Goal: Transaction & Acquisition: Register for event/course

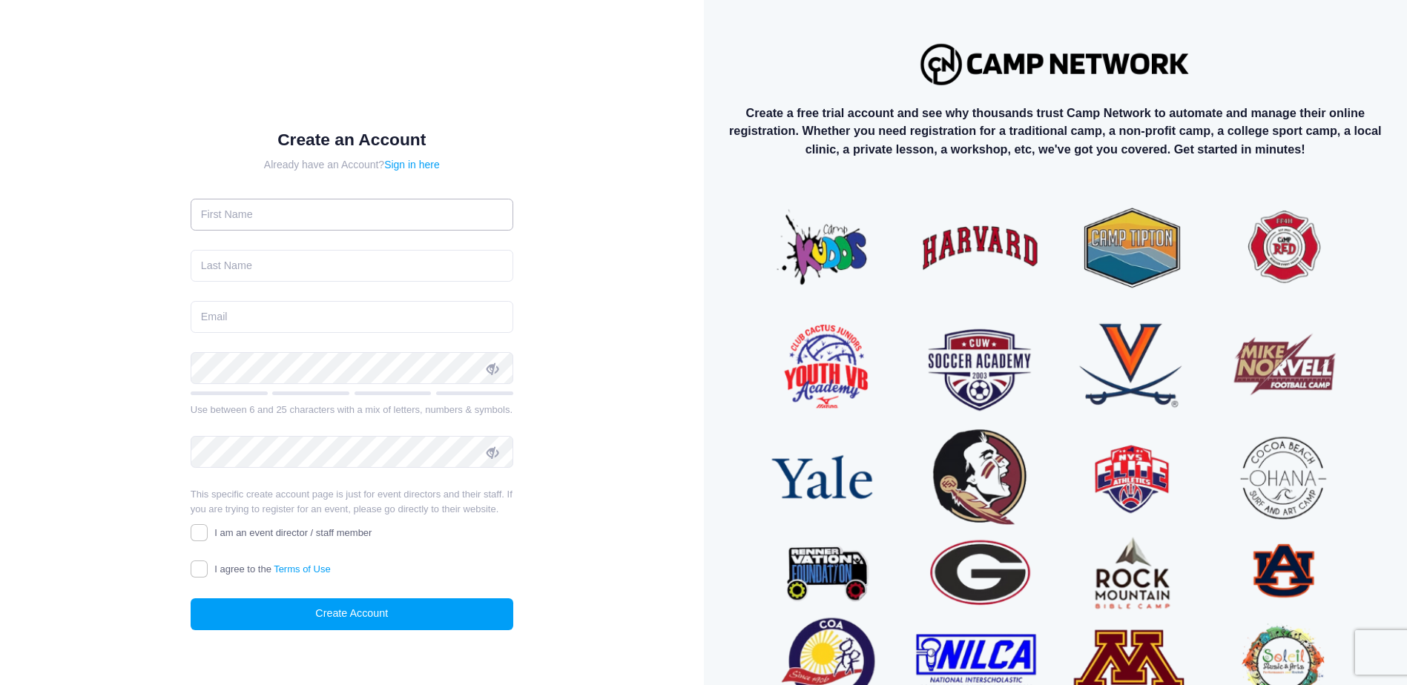
click at [268, 217] on input "text" at bounding box center [352, 215] width 323 height 32
type input "[PERSON_NAME]"
type input "[EMAIL_ADDRESS][DOMAIN_NAME]"
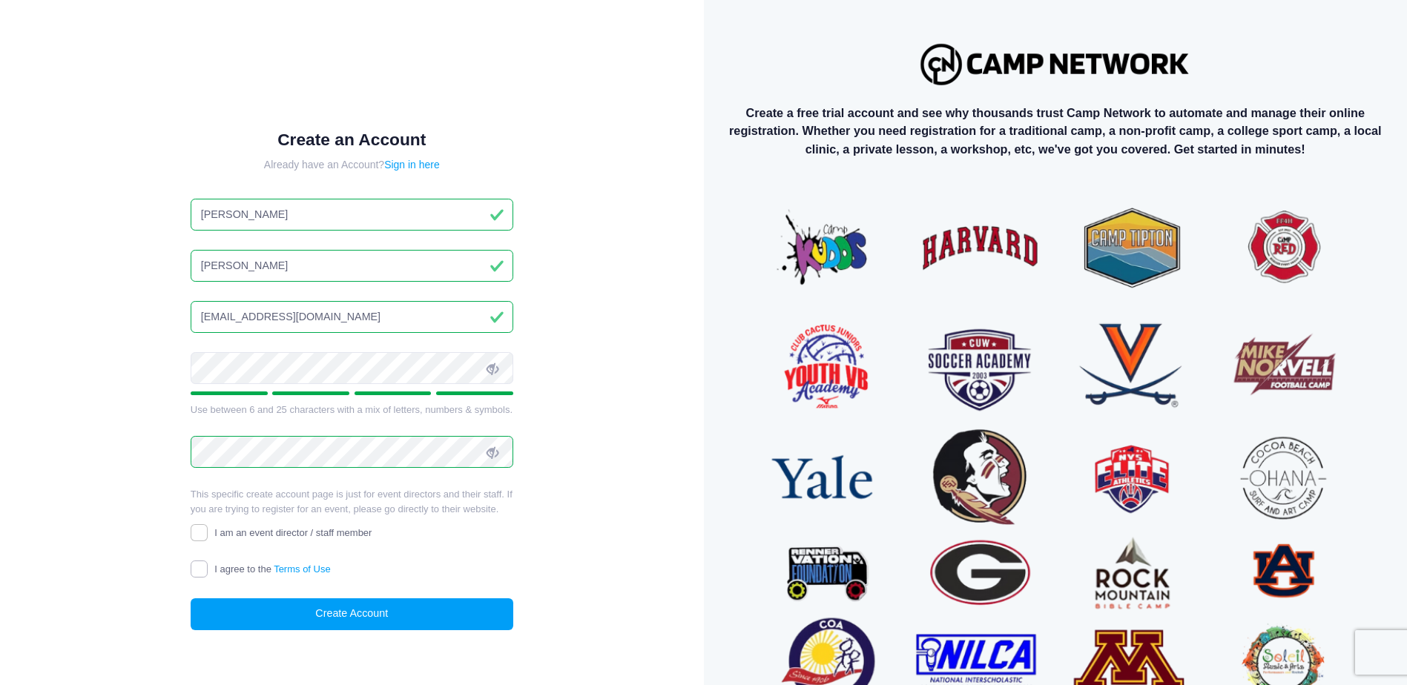
click at [197, 574] on input "I agree to the Terms of Use" at bounding box center [199, 569] width 17 height 17
checkbox input "true"
click at [344, 616] on button "Create Account" at bounding box center [352, 614] width 323 height 32
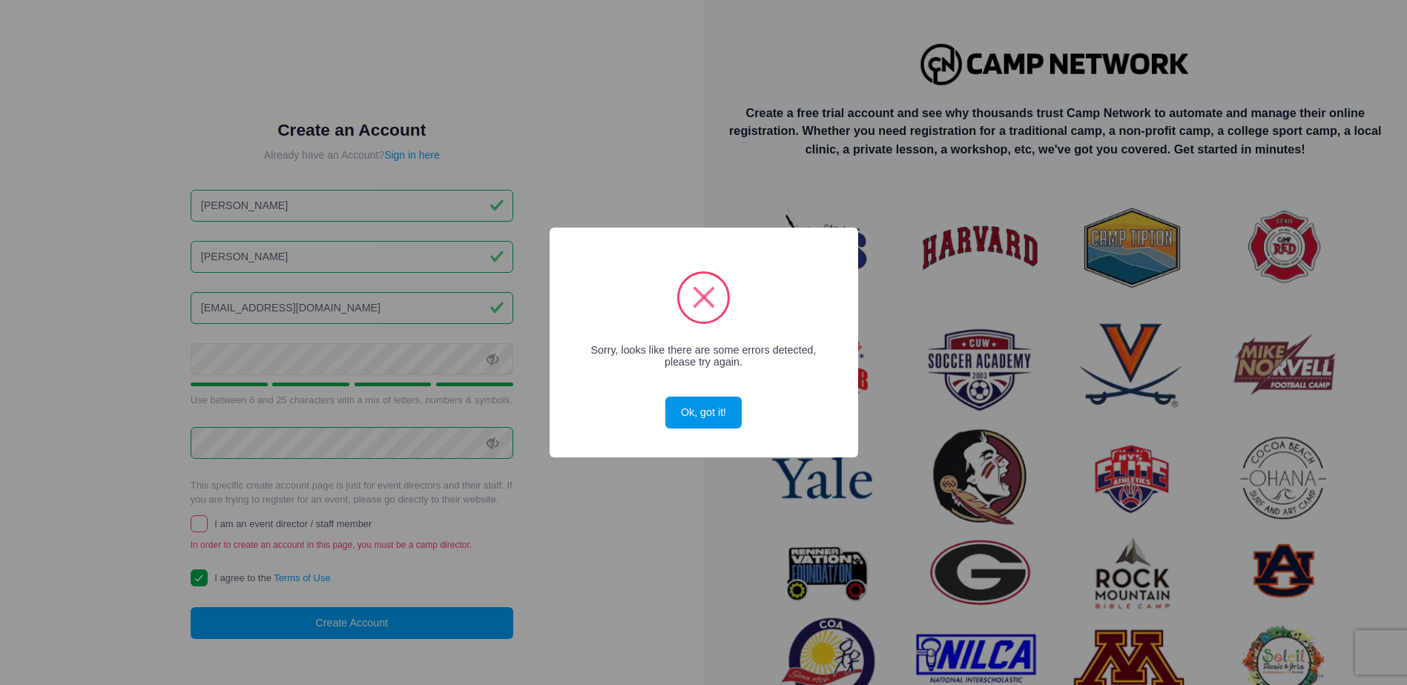
click at [703, 420] on button "Ok, got it!" at bounding box center [703, 413] width 76 height 32
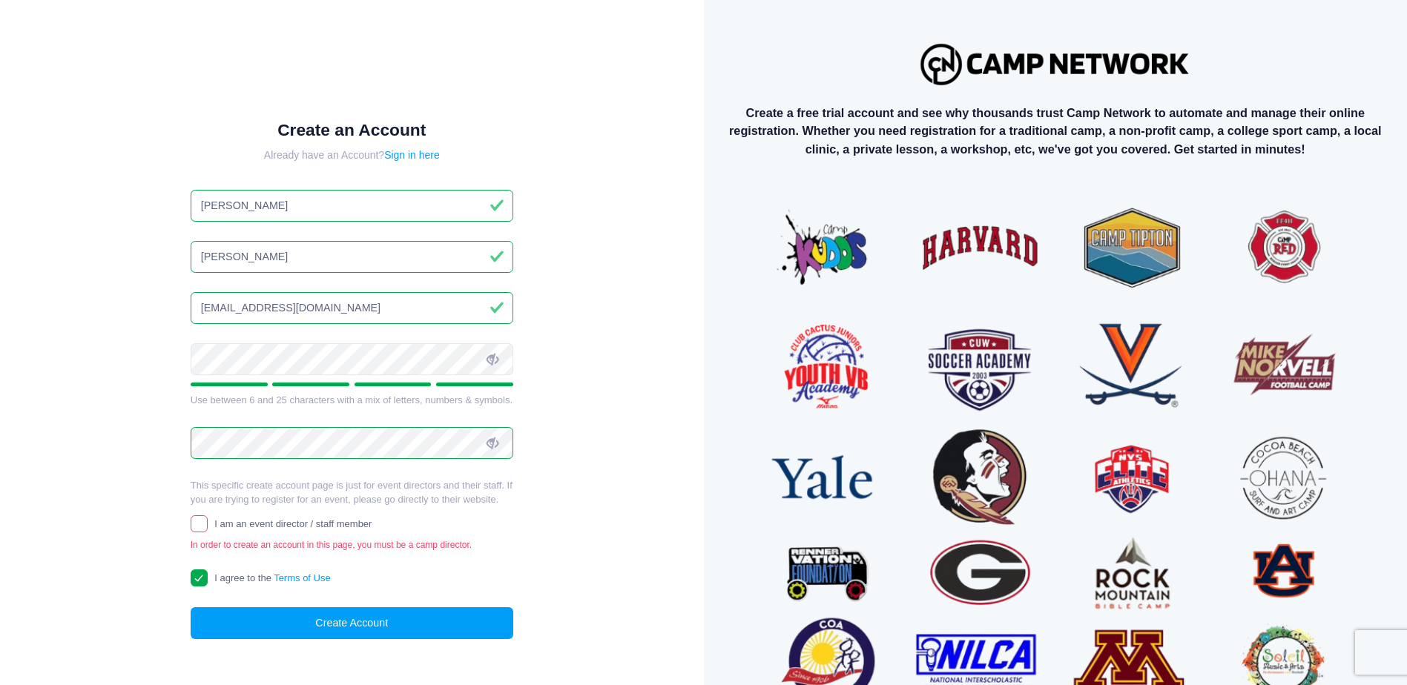
click at [486, 357] on icon at bounding box center [492, 360] width 12 height 12
click at [492, 442] on icon at bounding box center [492, 444] width 12 height 12
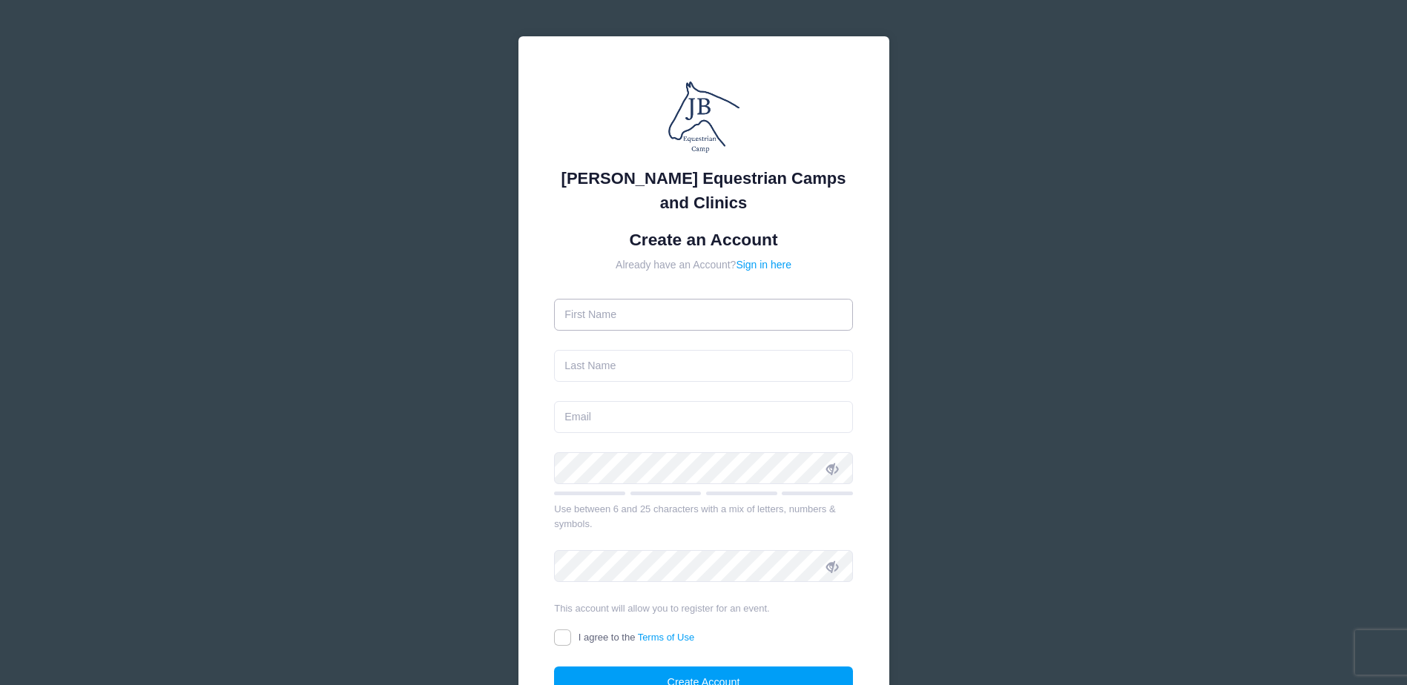
click at [653, 303] on input "text" at bounding box center [703, 315] width 299 height 32
type input "[PERSON_NAME]"
type input "[EMAIL_ADDRESS][DOMAIN_NAME]"
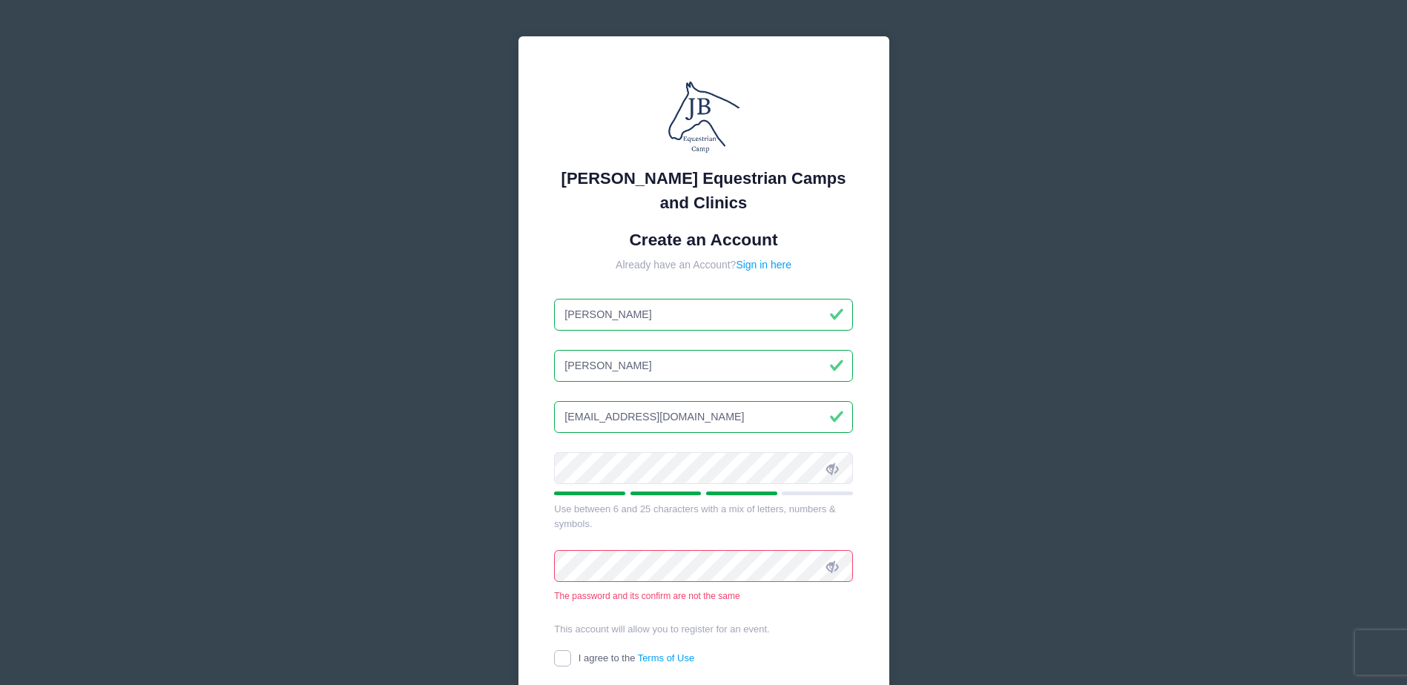
click at [559, 661] on input "I agree to the Terms of Use" at bounding box center [562, 658] width 17 height 17
checkbox input "true"
click at [832, 569] on icon at bounding box center [832, 567] width 12 height 12
click at [831, 471] on icon at bounding box center [832, 469] width 12 height 12
click at [436, 556] on div "Jessica Braswell Equestrian Camps and Clinics Create an Account Already have an…" at bounding box center [703, 426] width 1407 height 852
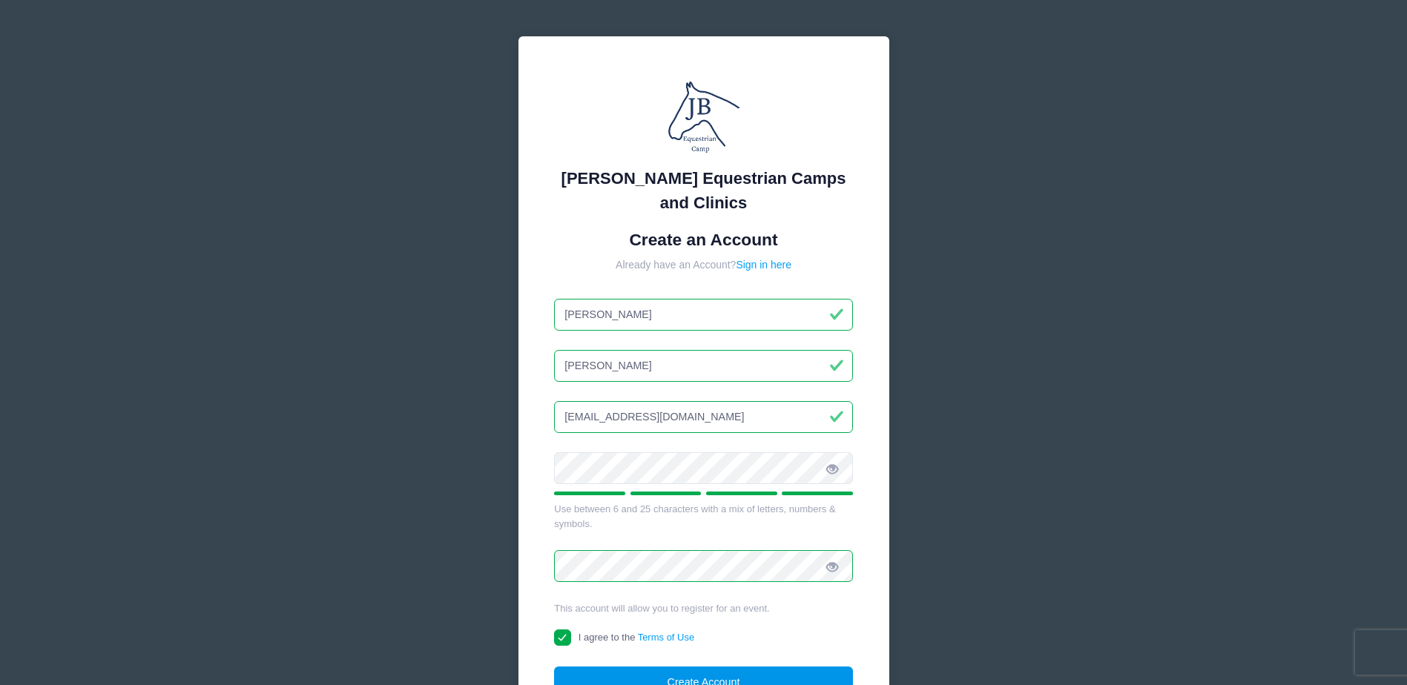
click at [743, 674] on button "Create Account" at bounding box center [703, 683] width 299 height 32
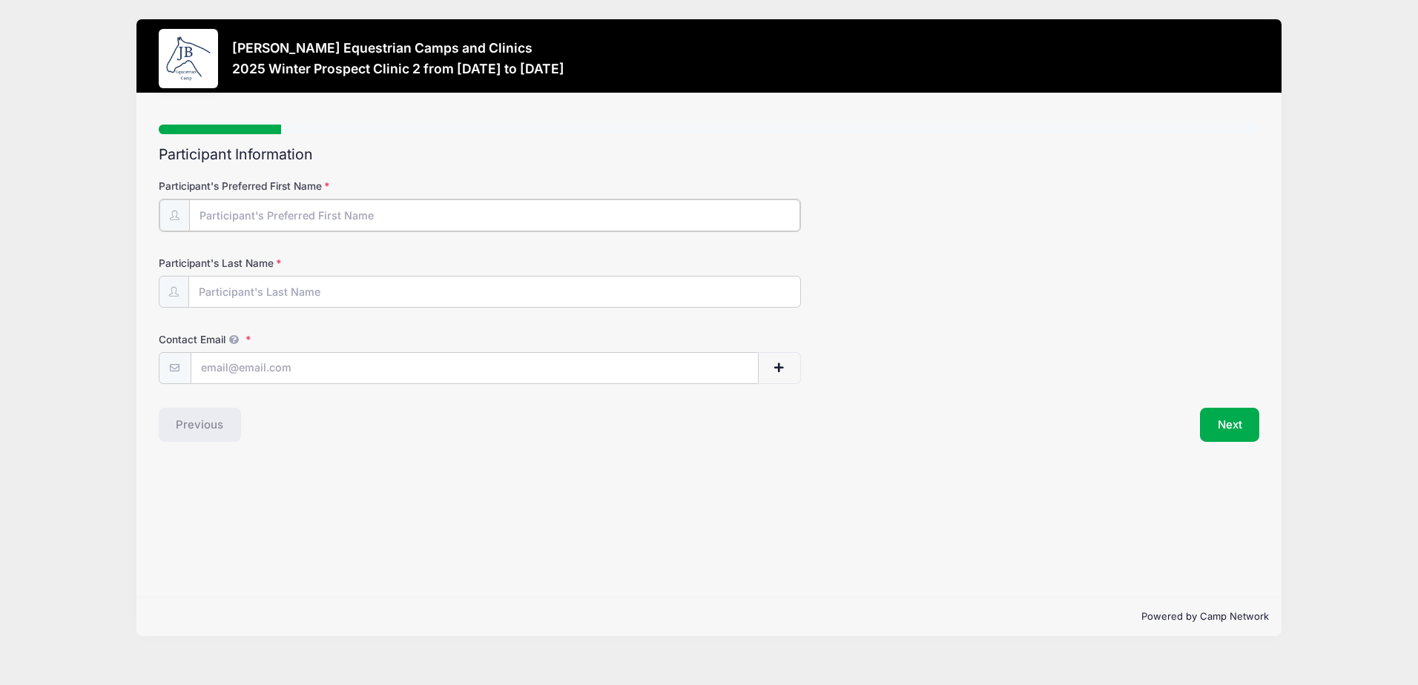
click at [269, 219] on input "Participant's Preferred First Name" at bounding box center [494, 215] width 611 height 32
type input "Aurora "Elle""
type input "[PERSON_NAME]"
type input "[EMAIL_ADDRESS][DOMAIN_NAME]"
click at [1237, 430] on button "Next" at bounding box center [1230, 423] width 60 height 34
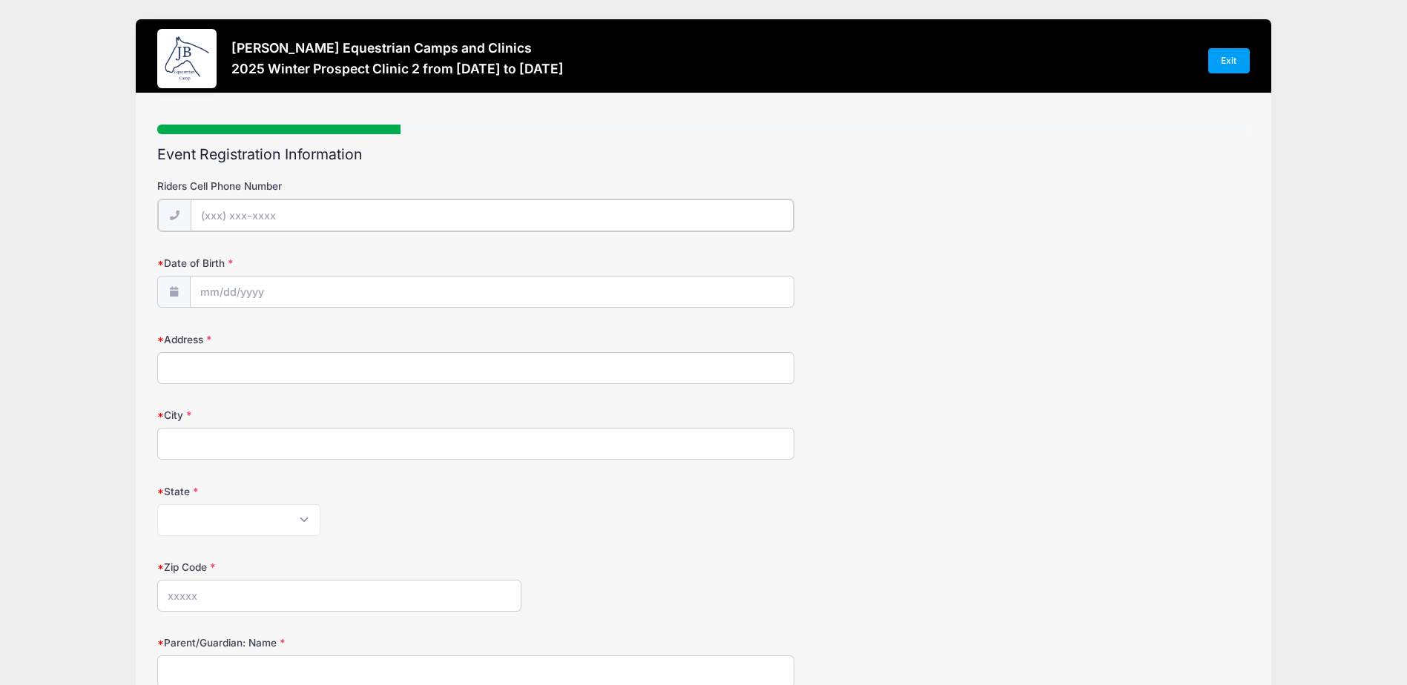
click at [342, 217] on input "Riders Cell Phone Number" at bounding box center [493, 215] width 604 height 32
type input "[PHONE_NUMBER]"
click at [291, 274] on div "Date of Birth" at bounding box center [703, 280] width 1092 height 52
click at [287, 286] on input "Date of Birth" at bounding box center [493, 291] width 604 height 32
click at [379, 330] on icon at bounding box center [377, 331] width 10 height 10
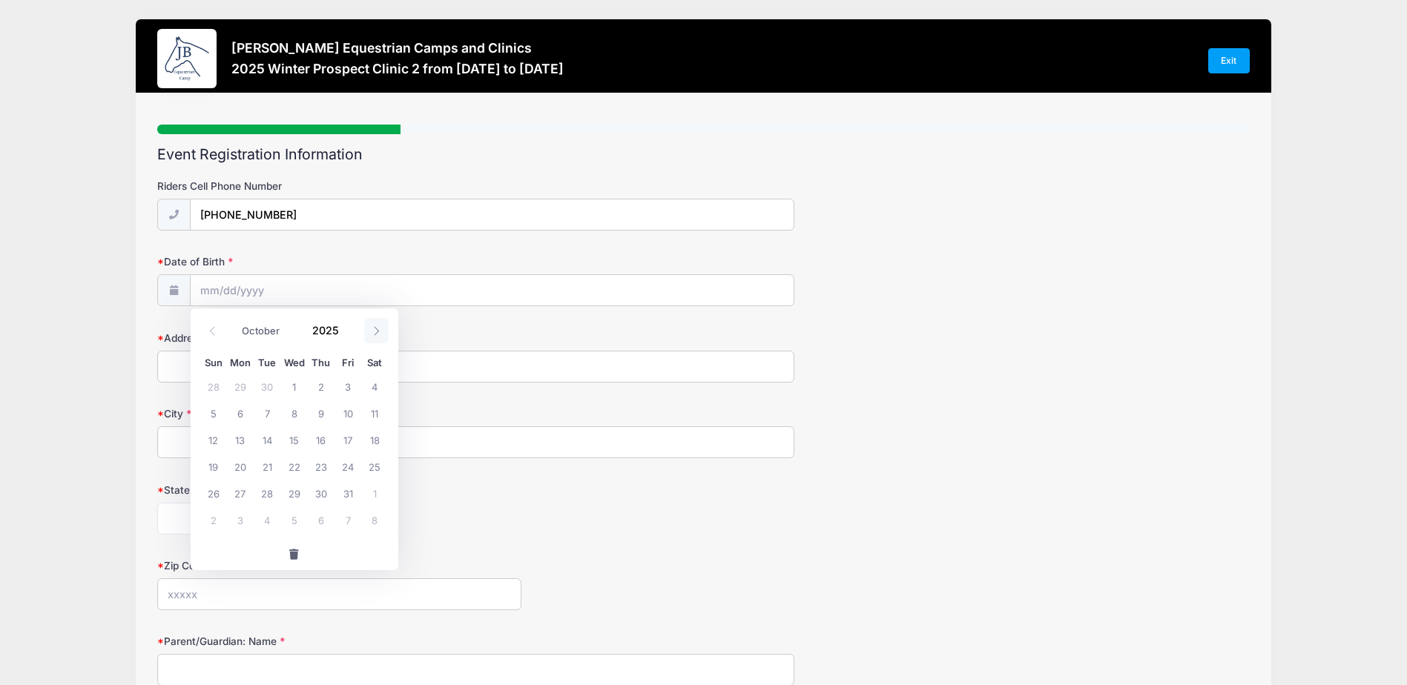
click at [379, 330] on icon at bounding box center [377, 331] width 10 height 10
click at [218, 294] on input "Date of Birth" at bounding box center [493, 291] width 604 height 32
click at [216, 291] on input "Date of Birth" at bounding box center [493, 291] width 604 height 32
drag, startPoint x: 221, startPoint y: 326, endPoint x: 212, endPoint y: 331, distance: 10.3
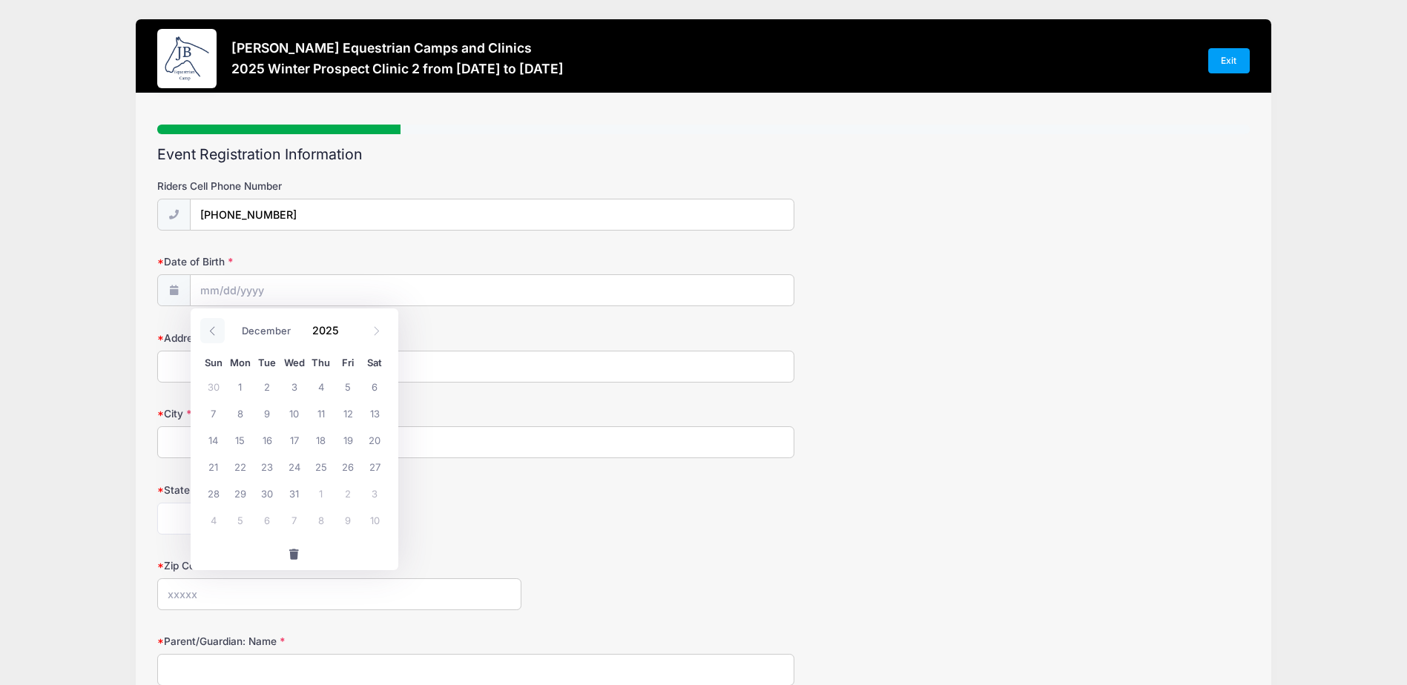
click at [214, 330] on span at bounding box center [212, 330] width 24 height 25
click at [212, 331] on icon at bounding box center [213, 331] width 10 height 10
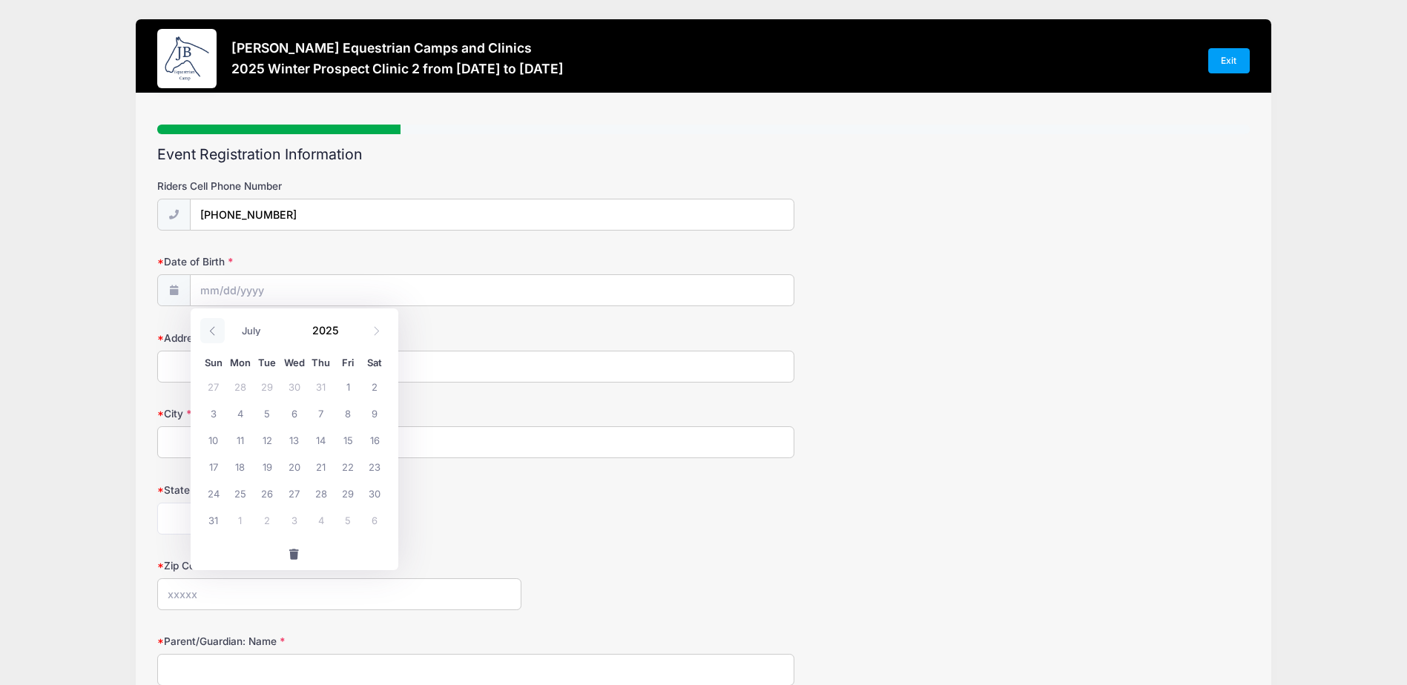
click at [212, 331] on icon at bounding box center [213, 331] width 10 height 10
select select "4"
drag, startPoint x: 212, startPoint y: 331, endPoint x: 322, endPoint y: 332, distance: 109.8
click at [322, 332] on input "2025" at bounding box center [330, 330] width 48 height 22
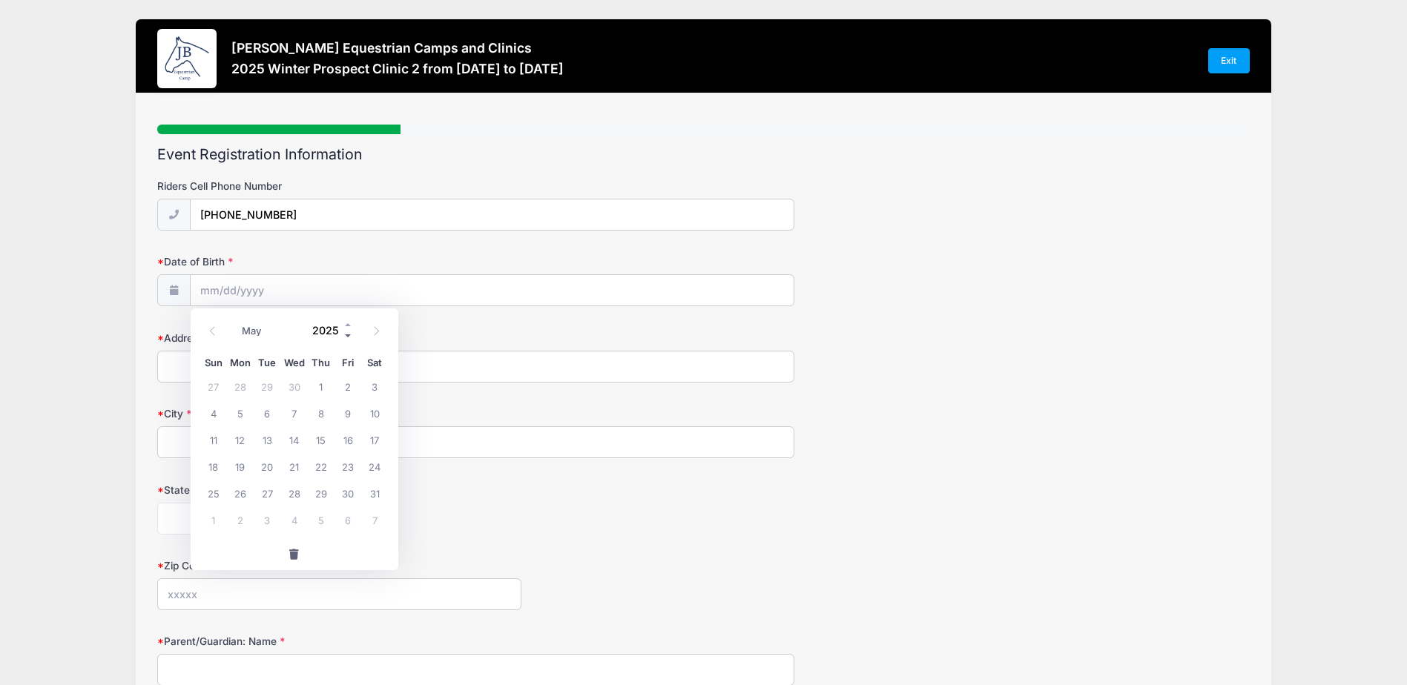
click at [348, 332] on span at bounding box center [348, 335] width 10 height 11
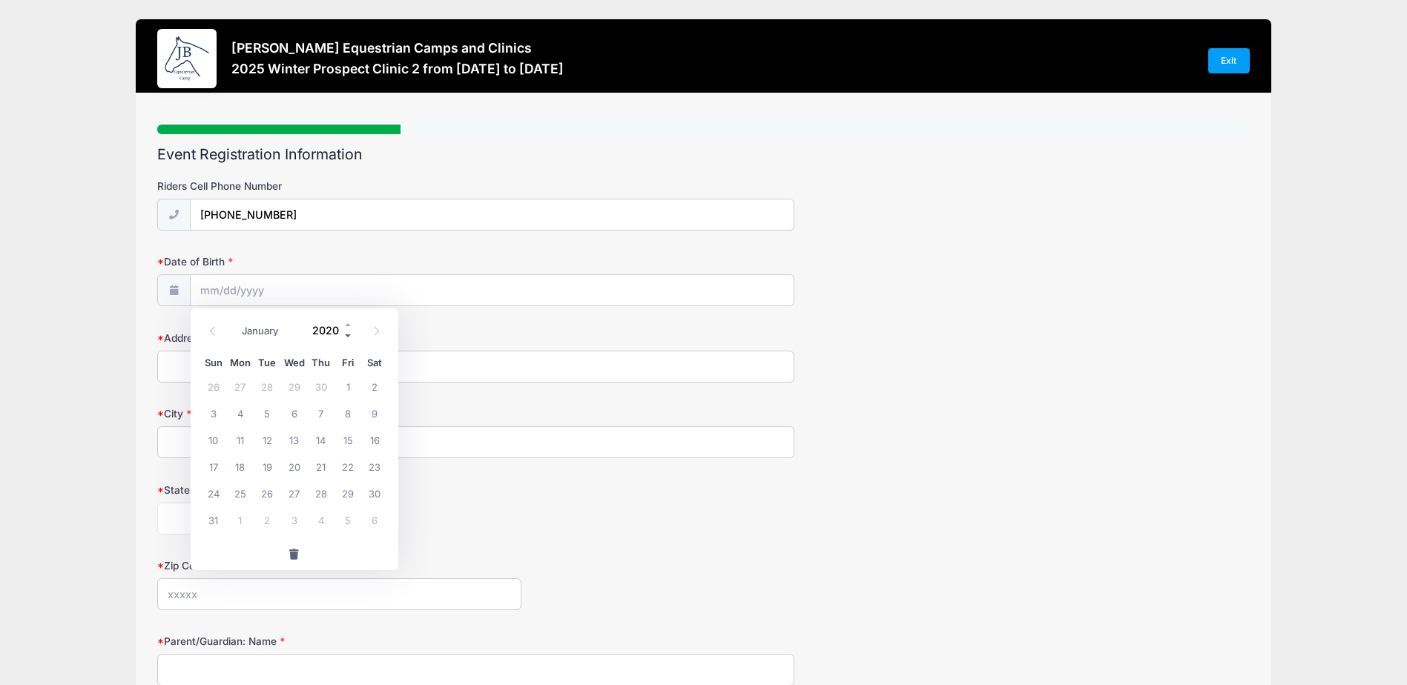
click at [348, 332] on span at bounding box center [348, 335] width 10 height 11
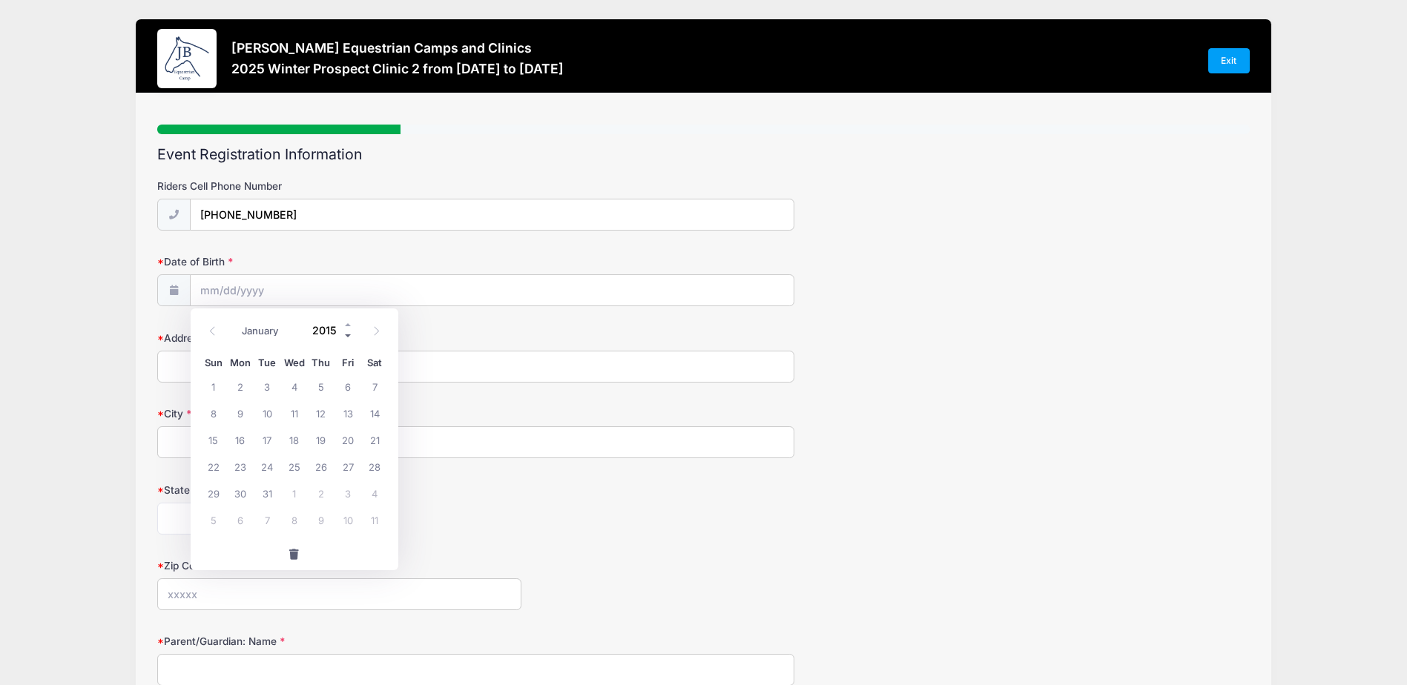
click at [348, 332] on span at bounding box center [348, 335] width 10 height 11
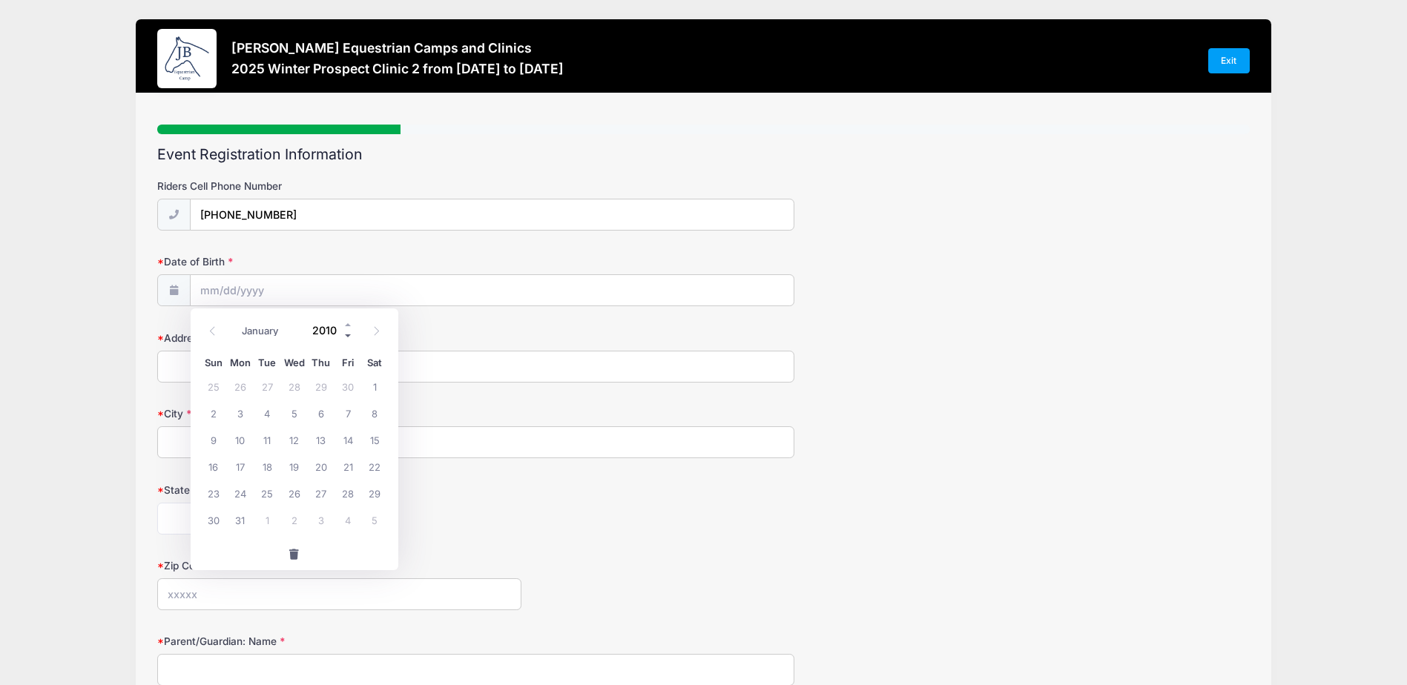
click at [348, 332] on span at bounding box center [348, 335] width 10 height 11
type input "2008"
click at [209, 329] on icon at bounding box center [213, 331] width 10 height 10
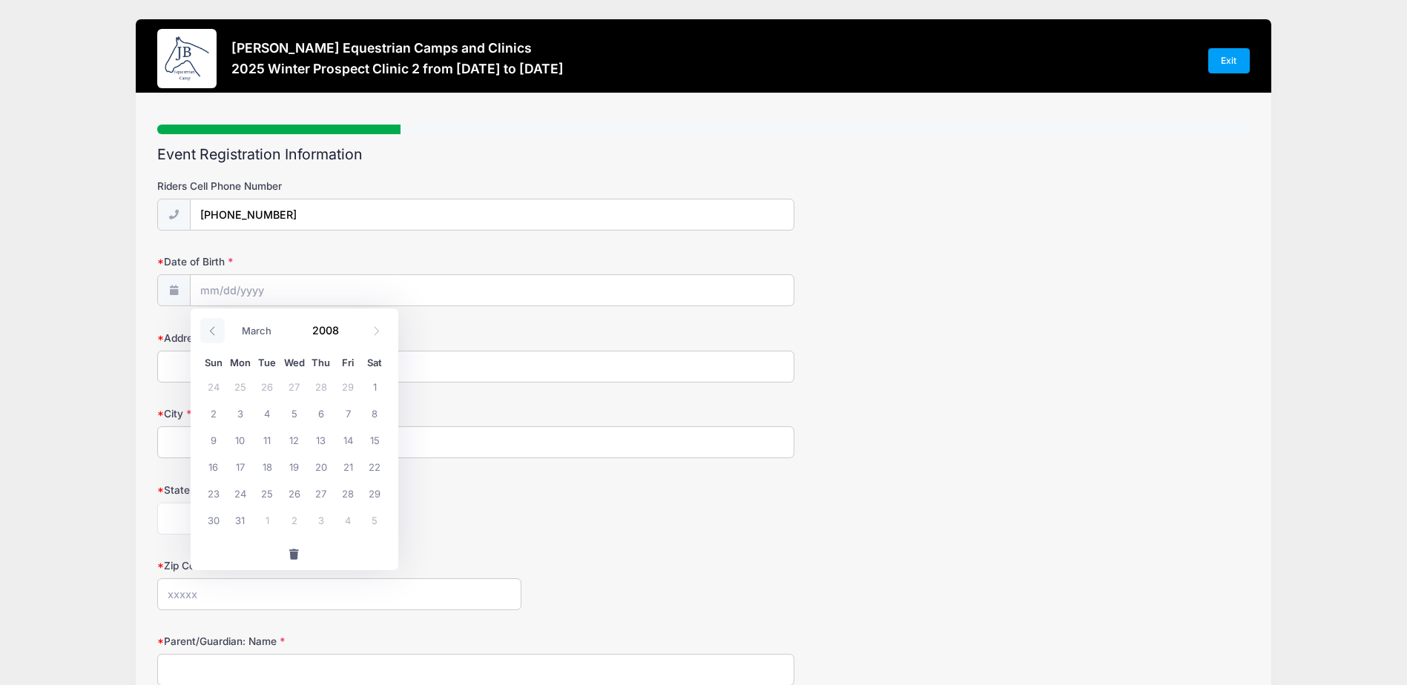
click at [209, 329] on icon at bounding box center [213, 331] width 10 height 10
select select "0"
click at [209, 329] on icon at bounding box center [213, 331] width 10 height 10
type input "2007"
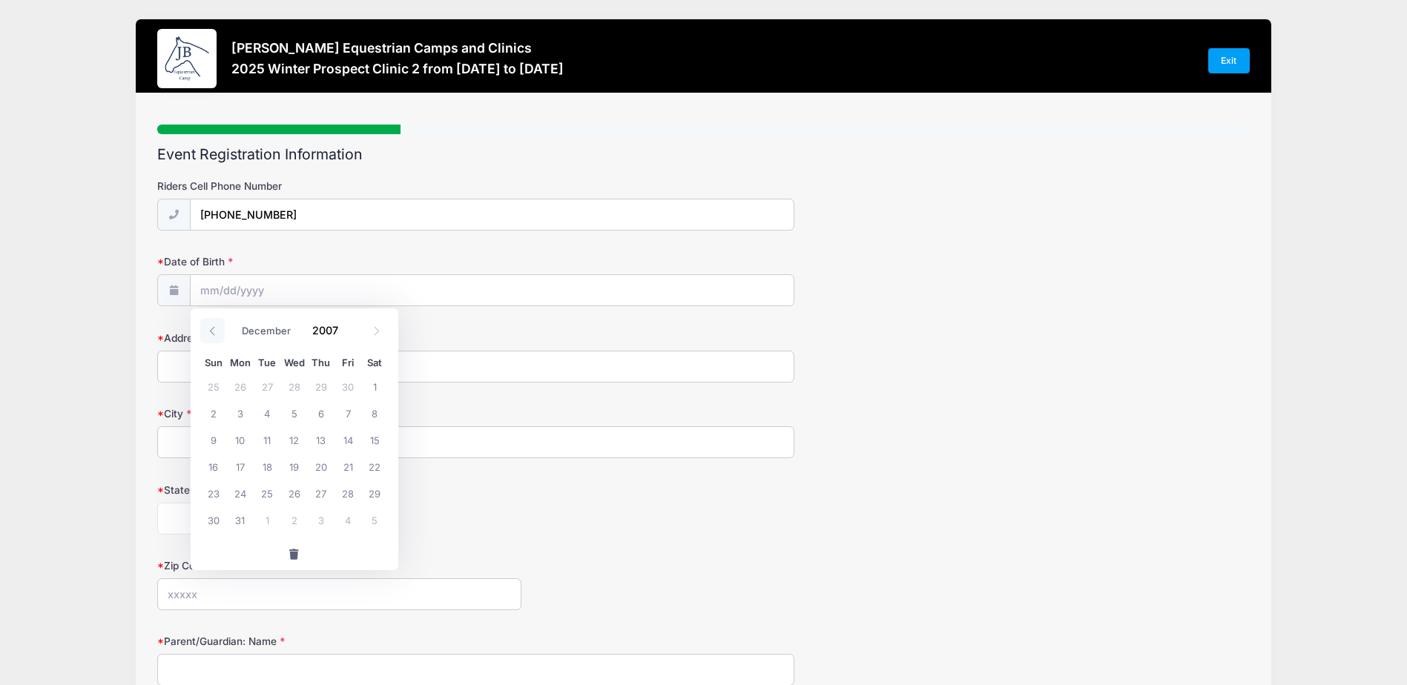
click at [209, 329] on icon at bounding box center [213, 331] width 10 height 10
drag, startPoint x: 209, startPoint y: 329, endPoint x: 376, endPoint y: 329, distance: 166.9
click at [376, 329] on icon at bounding box center [377, 331] width 10 height 10
select select "11"
click at [375, 330] on icon at bounding box center [377, 331] width 10 height 10
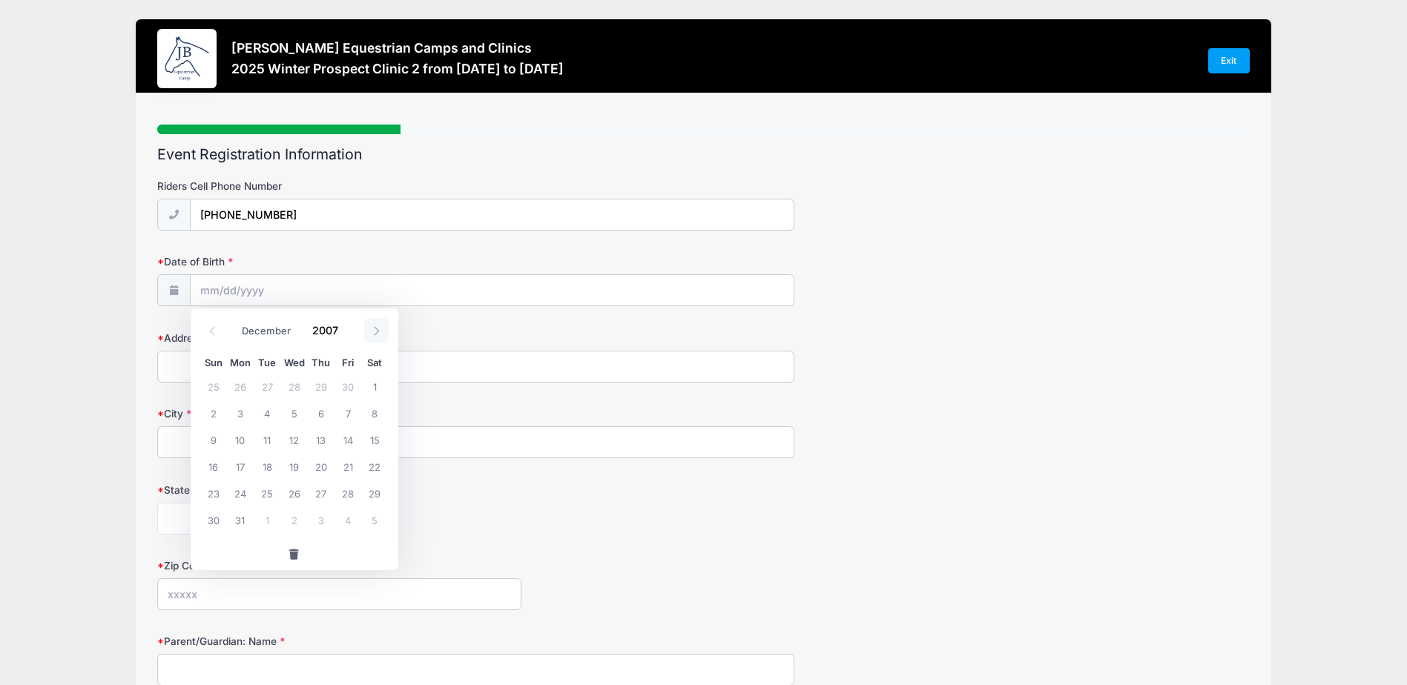
type input "2008"
click at [375, 330] on icon at bounding box center [377, 331] width 10 height 10
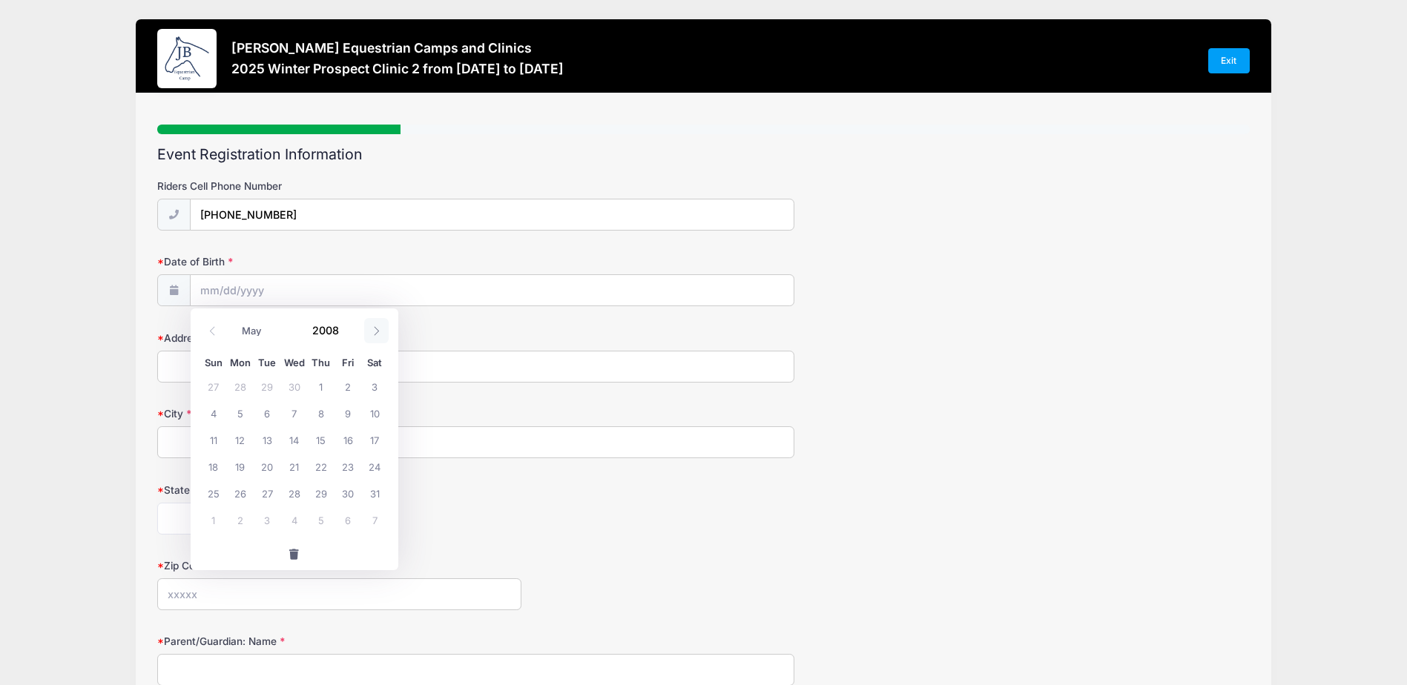
click at [375, 330] on icon at bounding box center [377, 331] width 10 height 10
click at [374, 330] on icon at bounding box center [377, 331] width 10 height 10
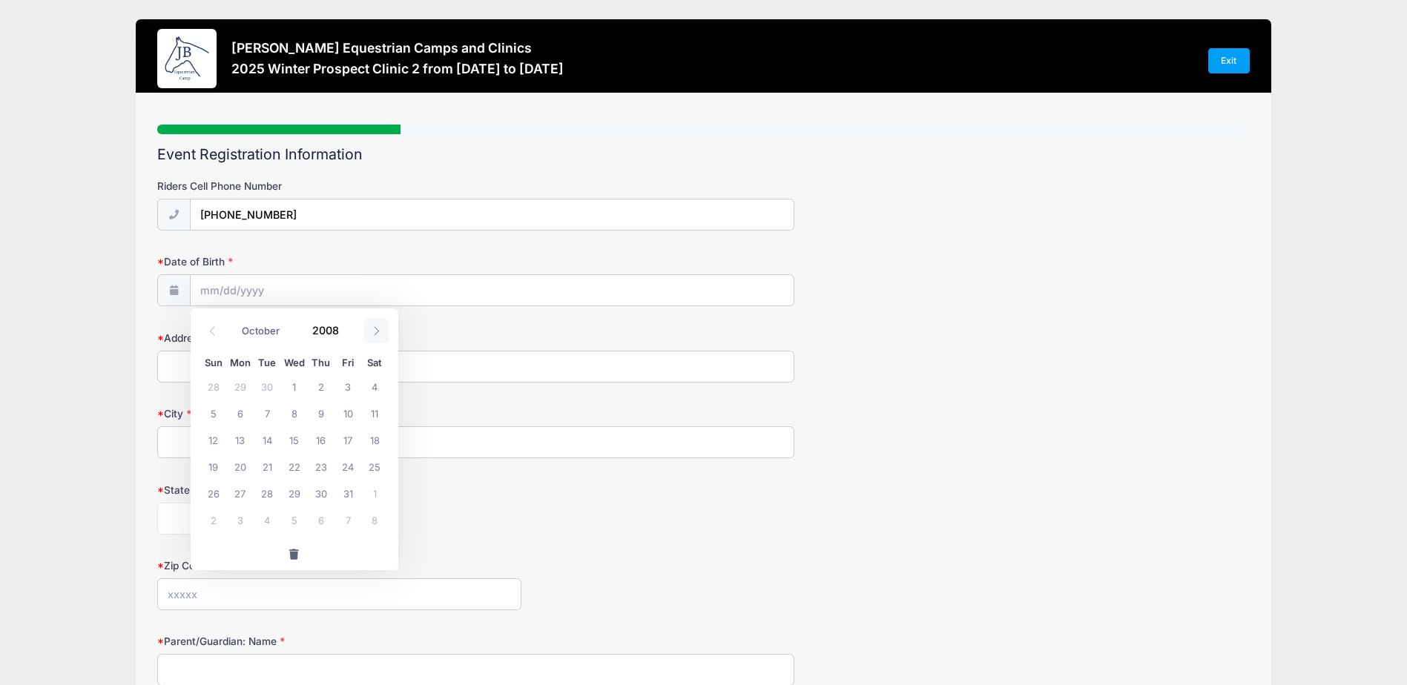
click at [374, 330] on icon at bounding box center [377, 331] width 10 height 10
select select "11"
click at [271, 466] on span "23" at bounding box center [267, 466] width 27 height 27
type input "[DATE]"
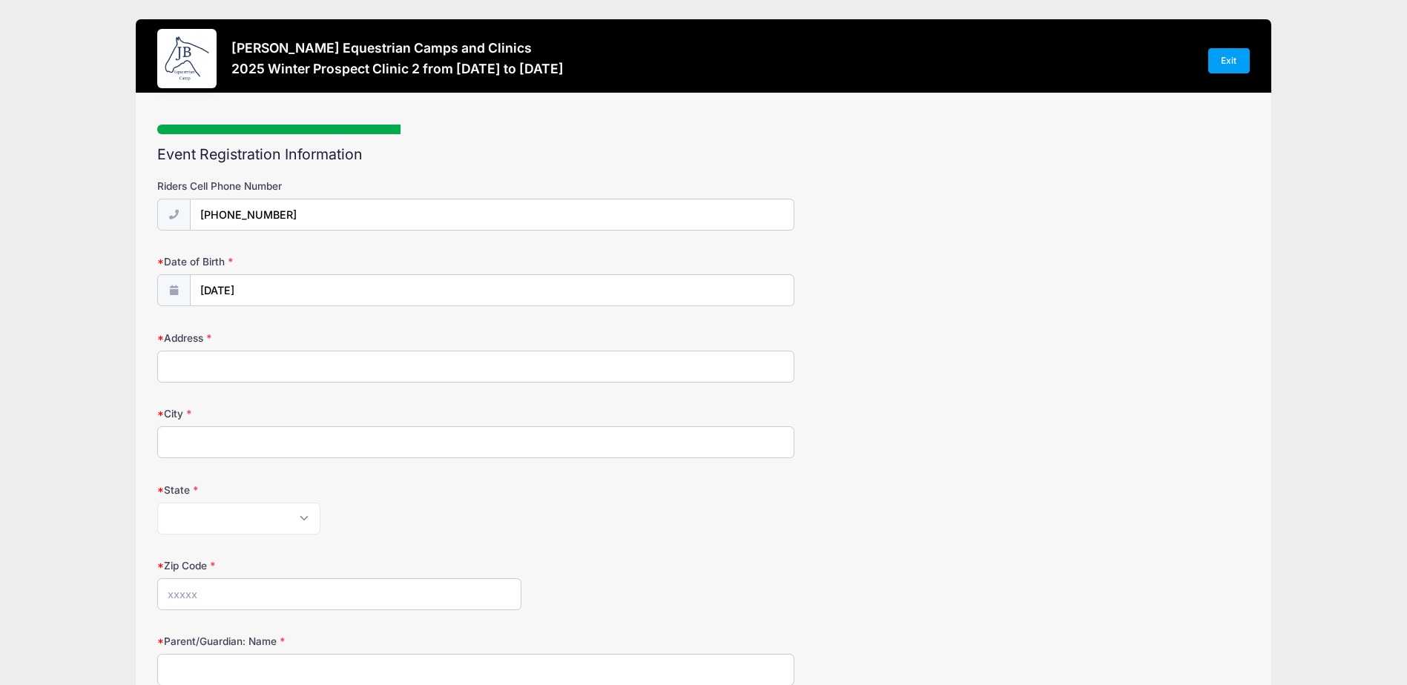
click at [206, 366] on input "Address" at bounding box center [475, 367] width 637 height 32
type input "[STREET_ADDRESS]"
type input "[GEOGRAPHIC_DATA]"
select select "[GEOGRAPHIC_DATA]"
type input "77406"
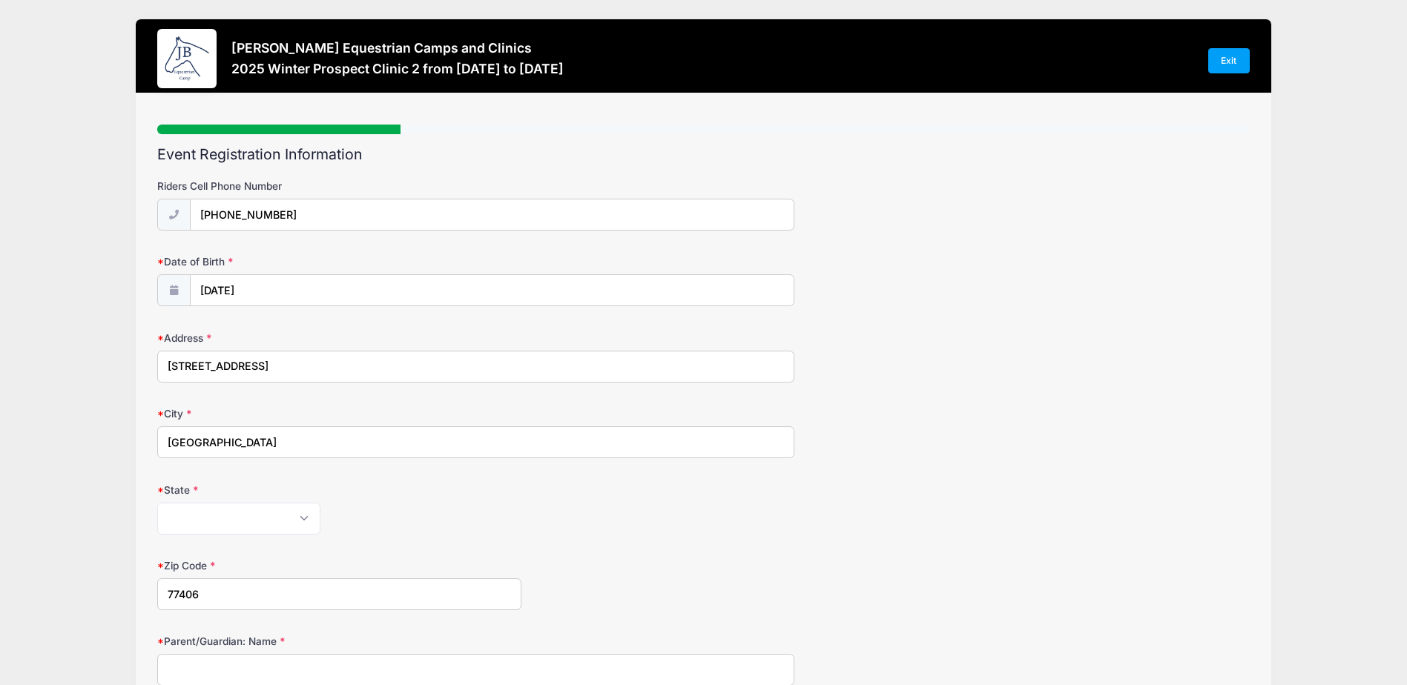
type input "[EMAIL_ADDRESS][DOMAIN_NAME]"
click at [228, 661] on input "Parent/Guardian: Name" at bounding box center [475, 670] width 637 height 32
type input "[PERSON_NAME]"
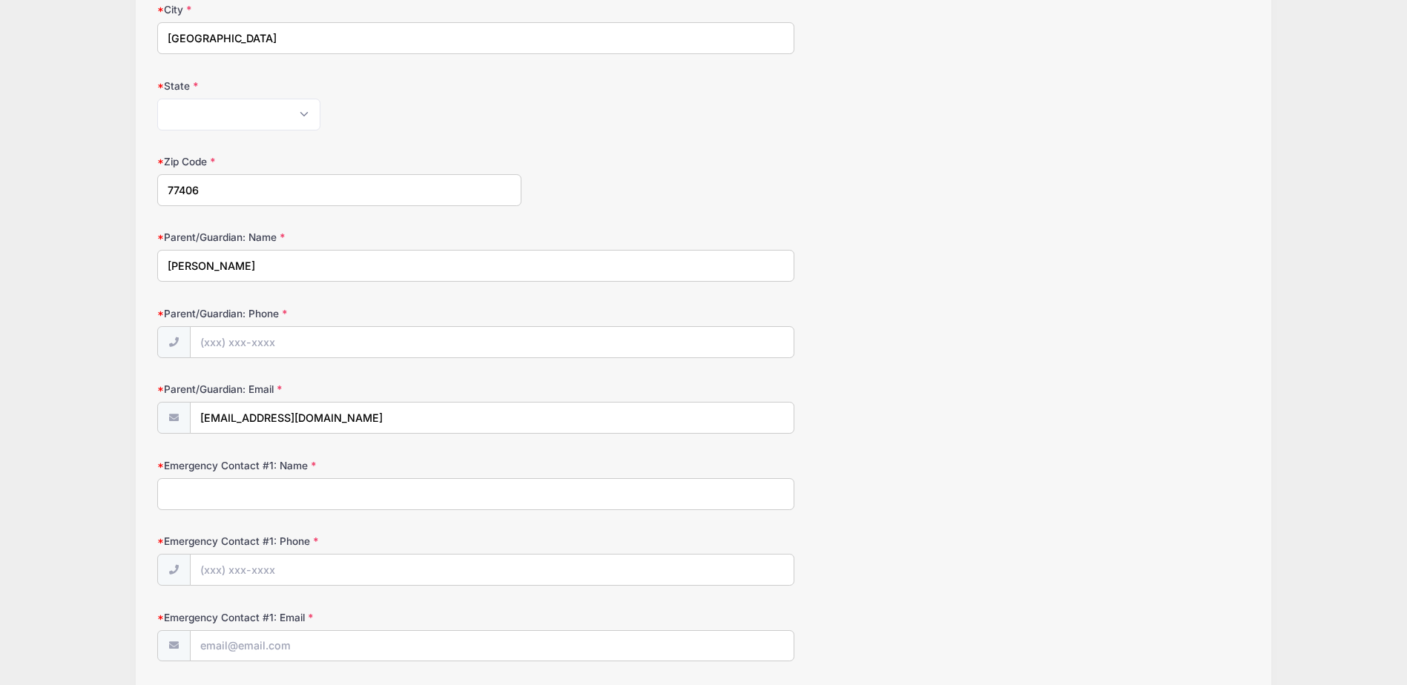
click at [297, 498] on input "Emergency Contact #1: Name" at bounding box center [475, 494] width 637 height 32
drag, startPoint x: 271, startPoint y: 500, endPoint x: 156, endPoint y: 492, distance: 115.9
type input "[PERSON_NAME]"
click at [243, 340] on input "Parent/Guardian: Phone" at bounding box center [493, 343] width 604 height 32
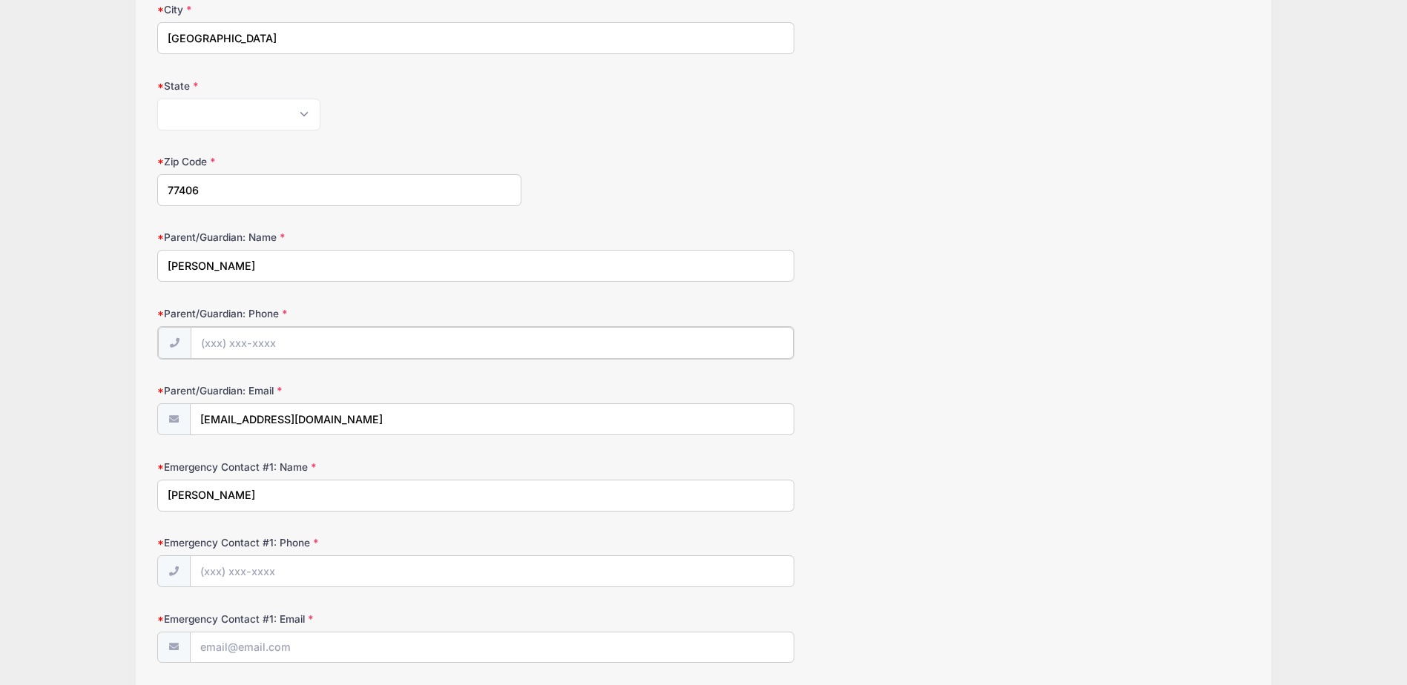
type input "[PHONE_NUMBER]"
click at [226, 567] on input "Emergency Contact #1: Phone" at bounding box center [493, 571] width 604 height 32
drag, startPoint x: 298, startPoint y: 572, endPoint x: 222, endPoint y: 572, distance: 75.6
click at [222, 572] on input "[PHONE_NUMBER]" at bounding box center [493, 571] width 604 height 32
type input "[PHONE_NUMBER]"
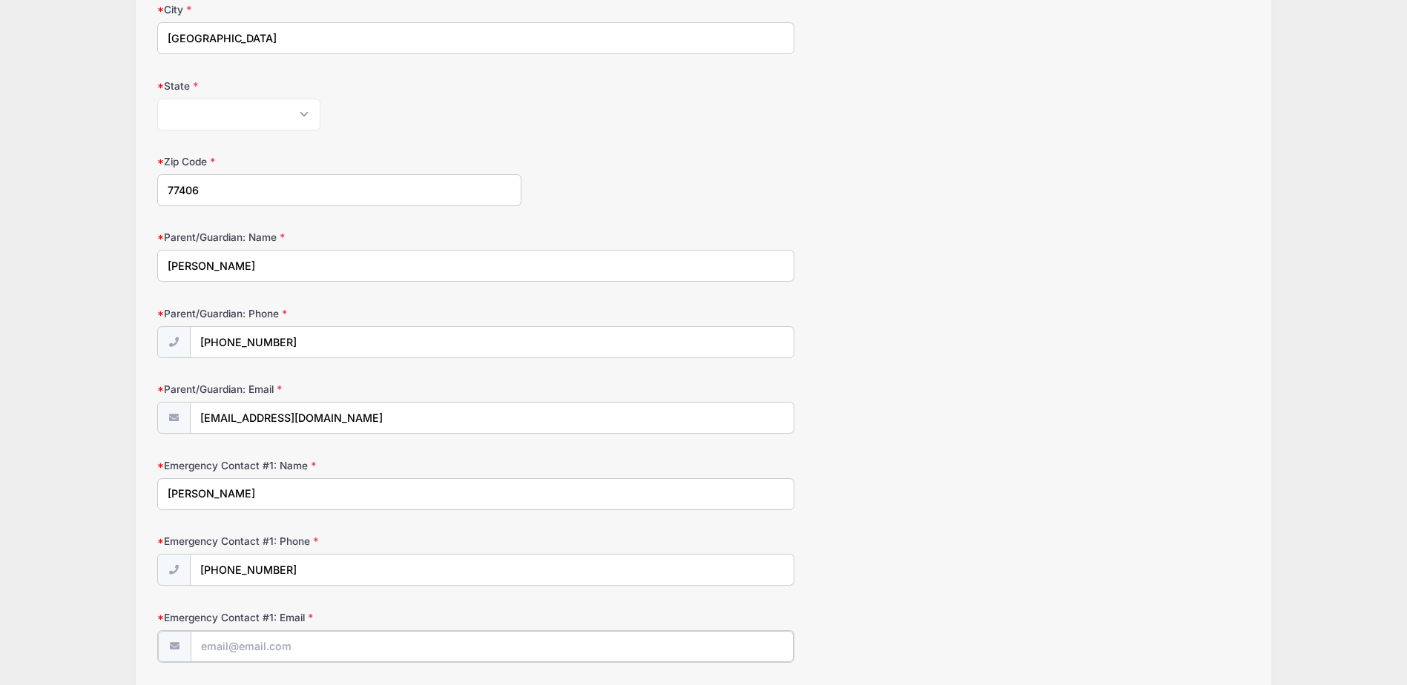
click at [236, 647] on input "Emergency Contact #1: Email" at bounding box center [493, 647] width 604 height 32
type input "M"
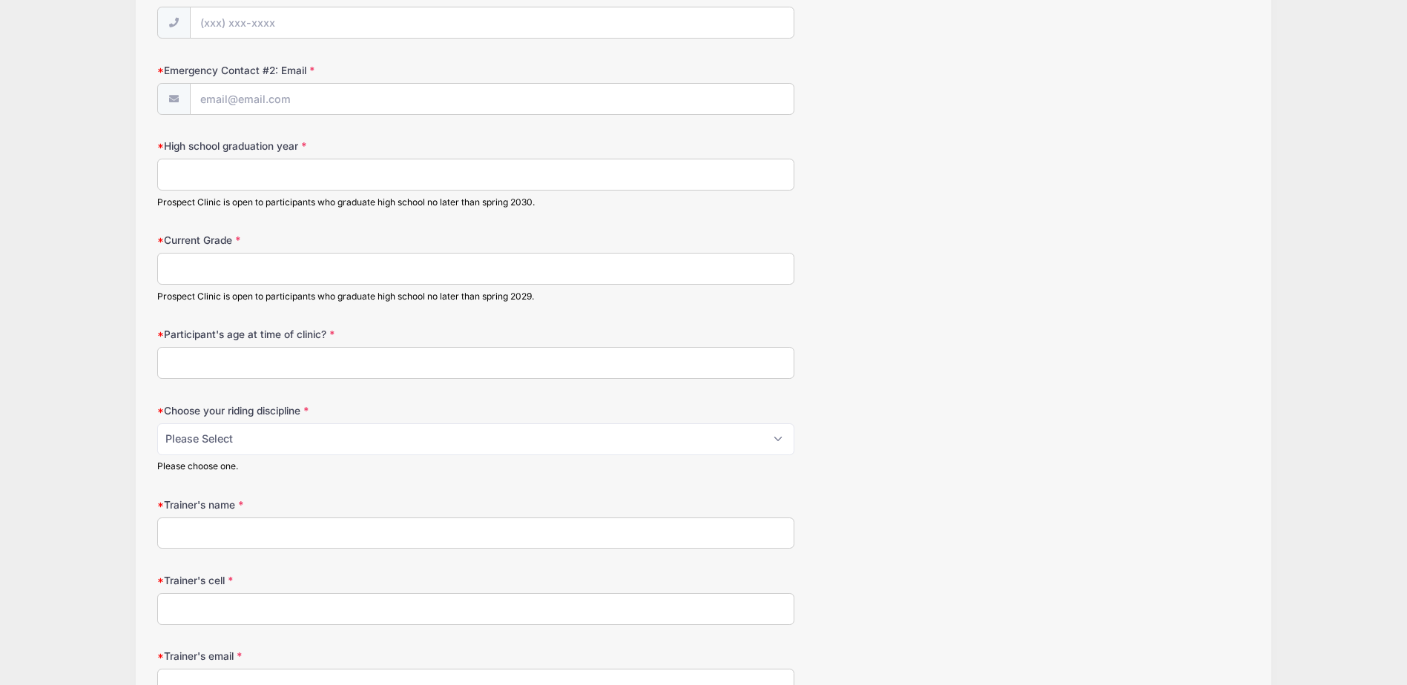
scroll to position [1153, 0]
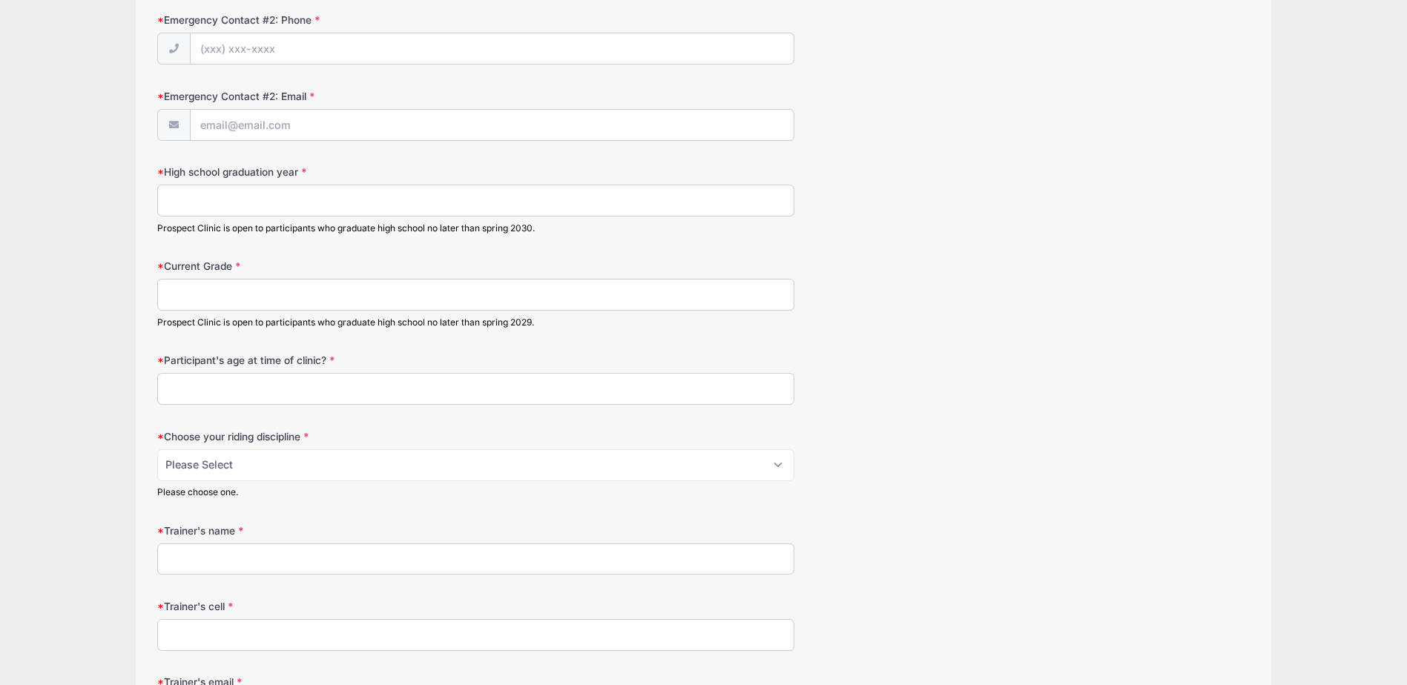
click at [203, 201] on input "High school graduation year" at bounding box center [475, 201] width 637 height 32
type input "2027"
click at [271, 133] on input "Emergency Contact #2: Email" at bounding box center [493, 127] width 604 height 32
click at [262, 47] on input "Emergency Contact #2: Phone" at bounding box center [493, 51] width 604 height 32
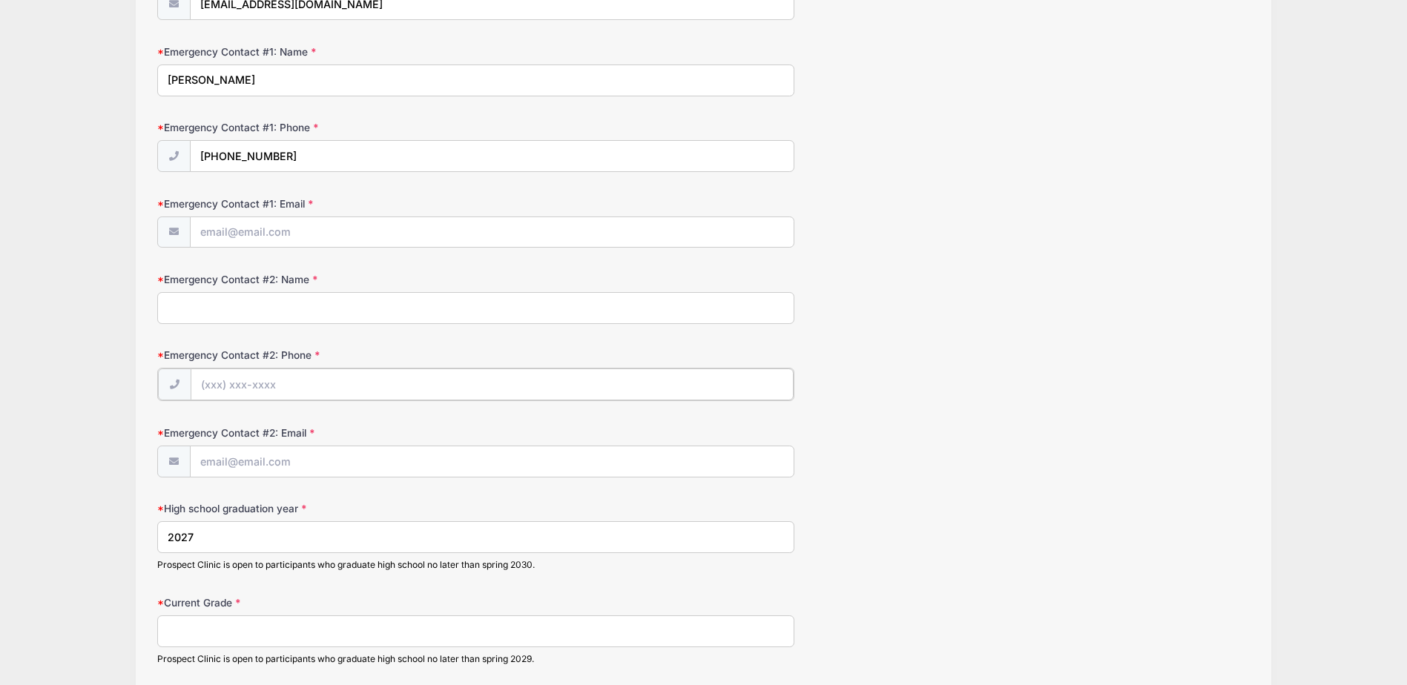
scroll to position [812, 0]
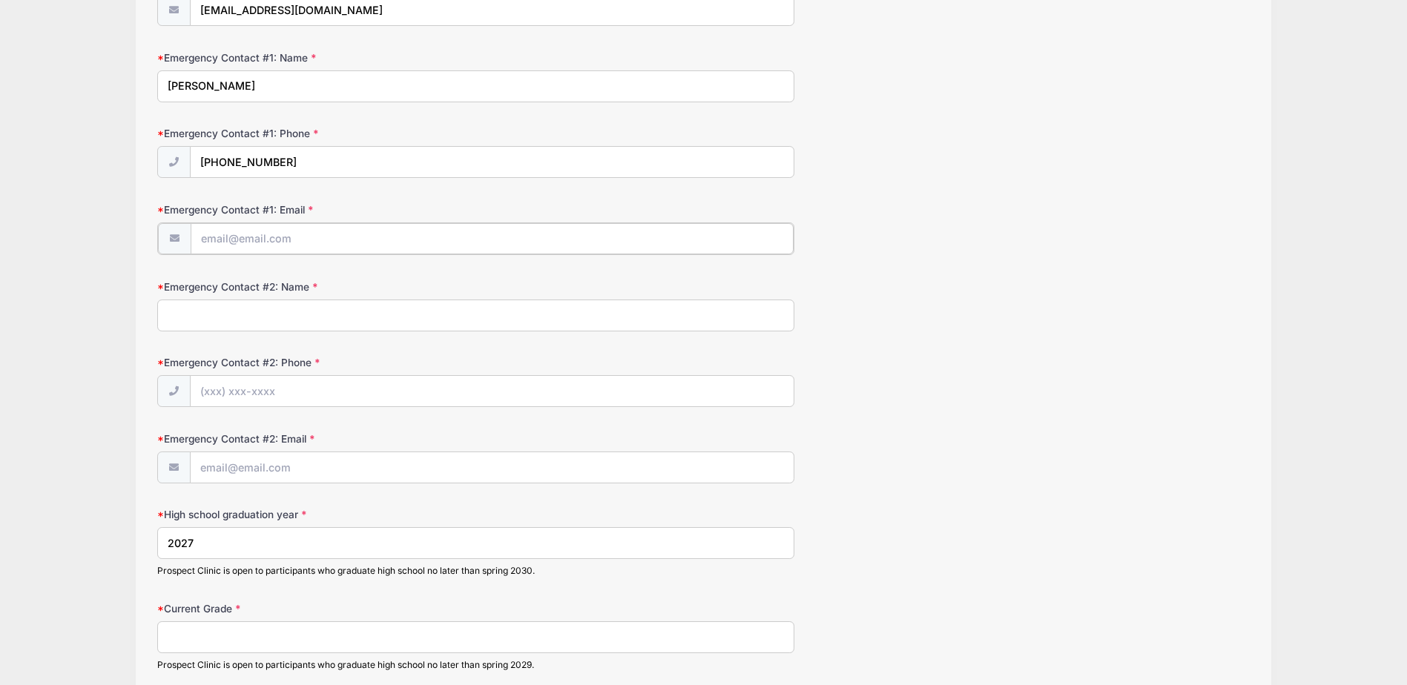
click at [306, 232] on input "Emergency Contact #1: Email" at bounding box center [493, 239] width 604 height 32
type input "[EMAIL_ADDRESS][DOMAIN_NAME]"
type input "[PERSON_NAME]"
click at [241, 392] on input "Emergency Contact #2: Phone" at bounding box center [493, 390] width 604 height 32
type input "[PHONE_NUMBER]"
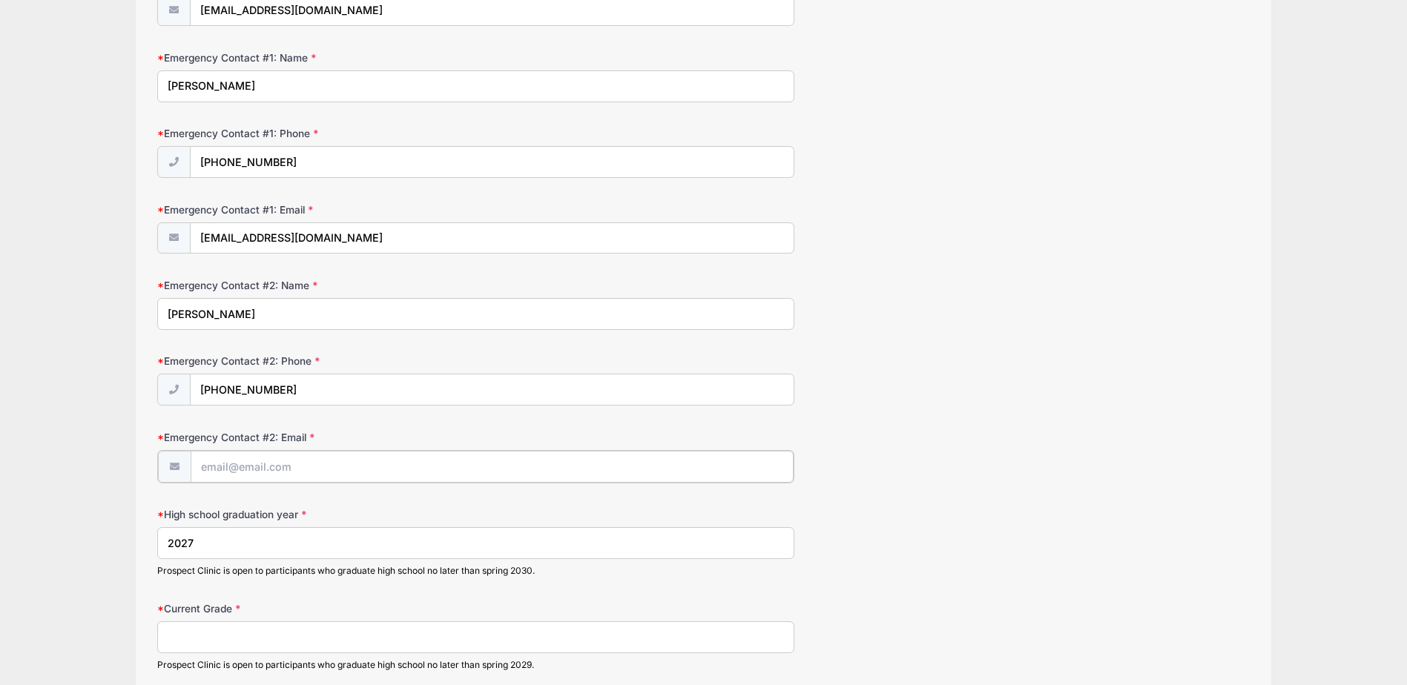
click at [275, 465] on input "Emergency Contact #2: Email" at bounding box center [493, 467] width 604 height 32
type input "[PERSON_NAME][EMAIL_ADDRESS][DOMAIN_NAME]"
click at [216, 633] on input "Current Grade" at bounding box center [475, 636] width 637 height 32
type input "11th"
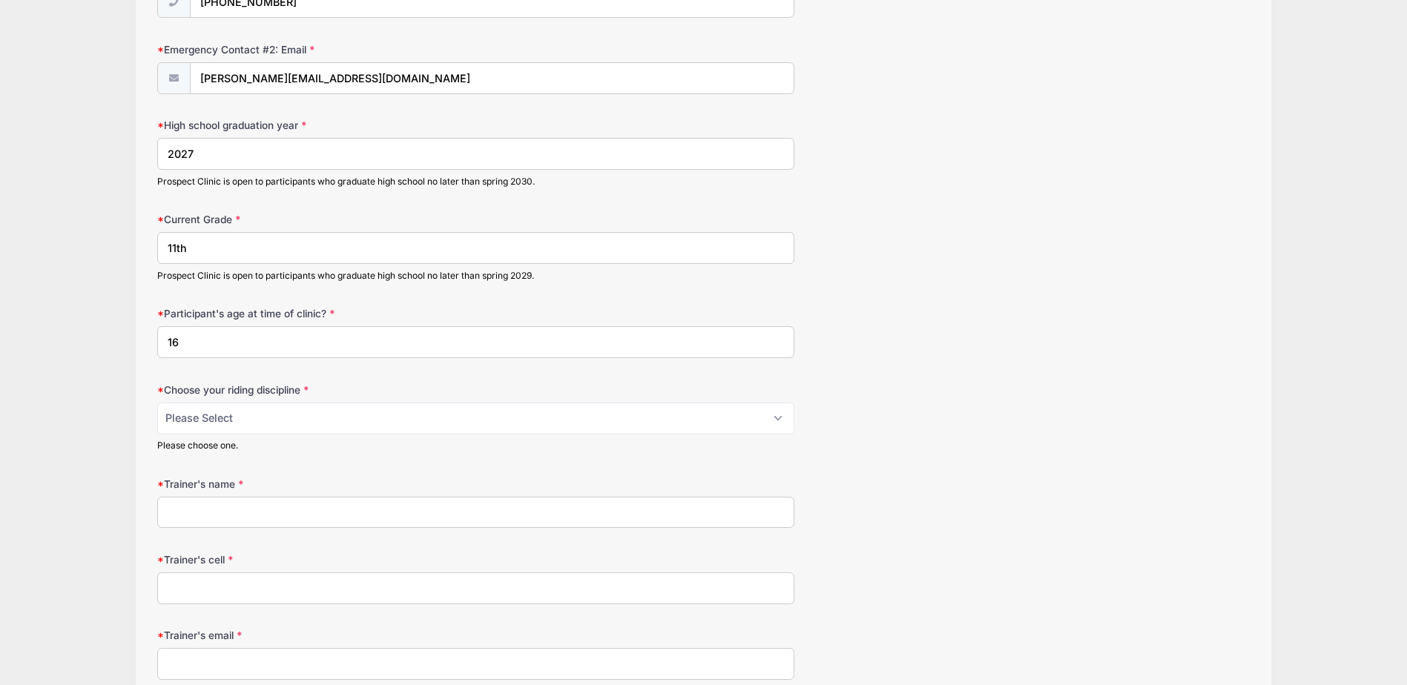
type input "16"
click at [208, 410] on select "Please Select jumping seat western reining western horsemanship" at bounding box center [475, 419] width 637 height 32
select select "jumping seat"
click at [157, 403] on select "Please Select jumping seat western reining western horsemanship" at bounding box center [475, 419] width 637 height 32
click at [200, 510] on input "Trainer's name" at bounding box center [475, 513] width 637 height 32
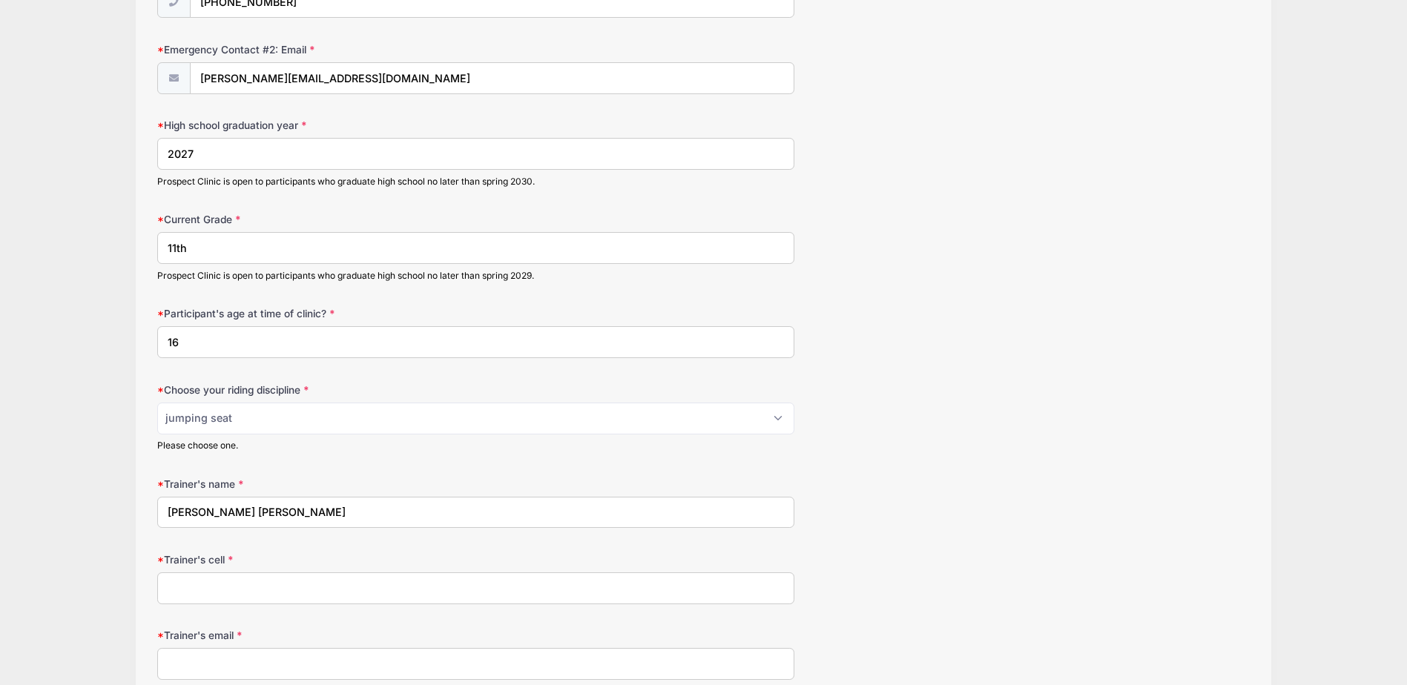
type input "[PERSON_NAME] [PERSON_NAME]"
type input "3033498337"
click at [175, 656] on input "Trainer's email" at bounding box center [475, 664] width 637 height 32
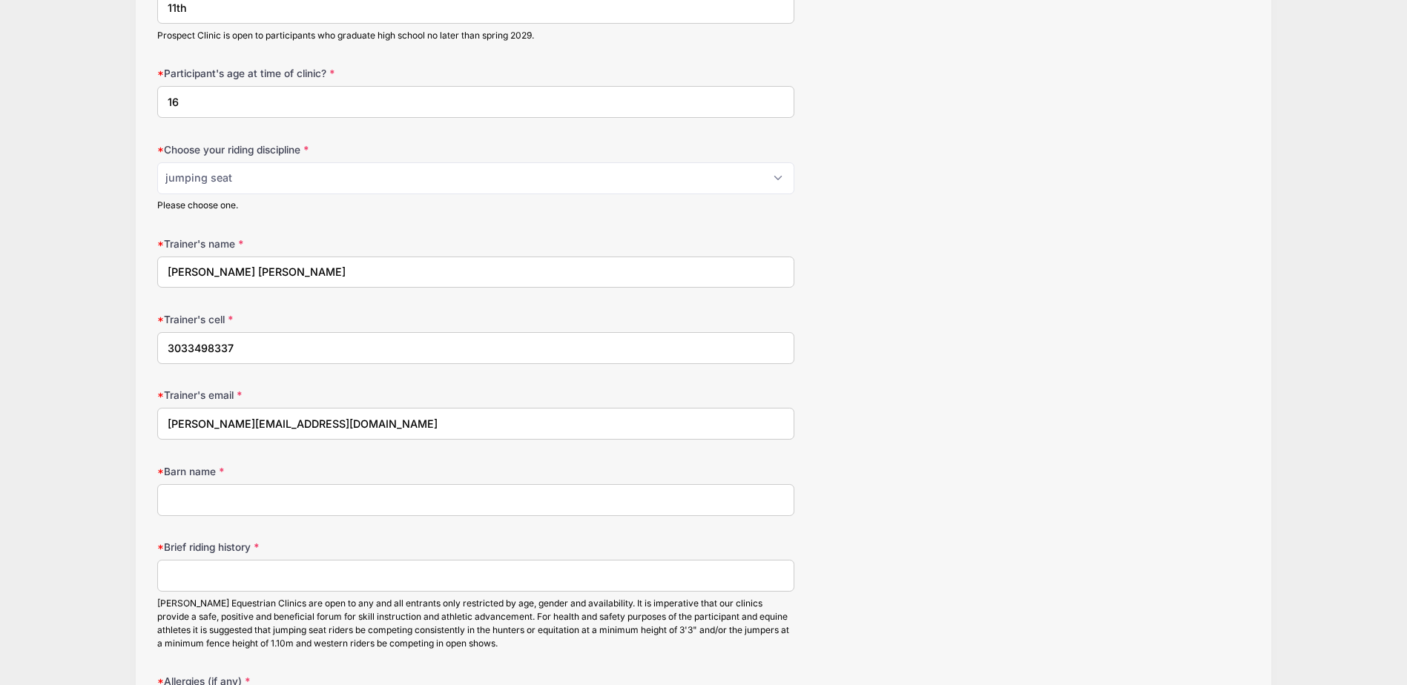
scroll to position [1467, 0]
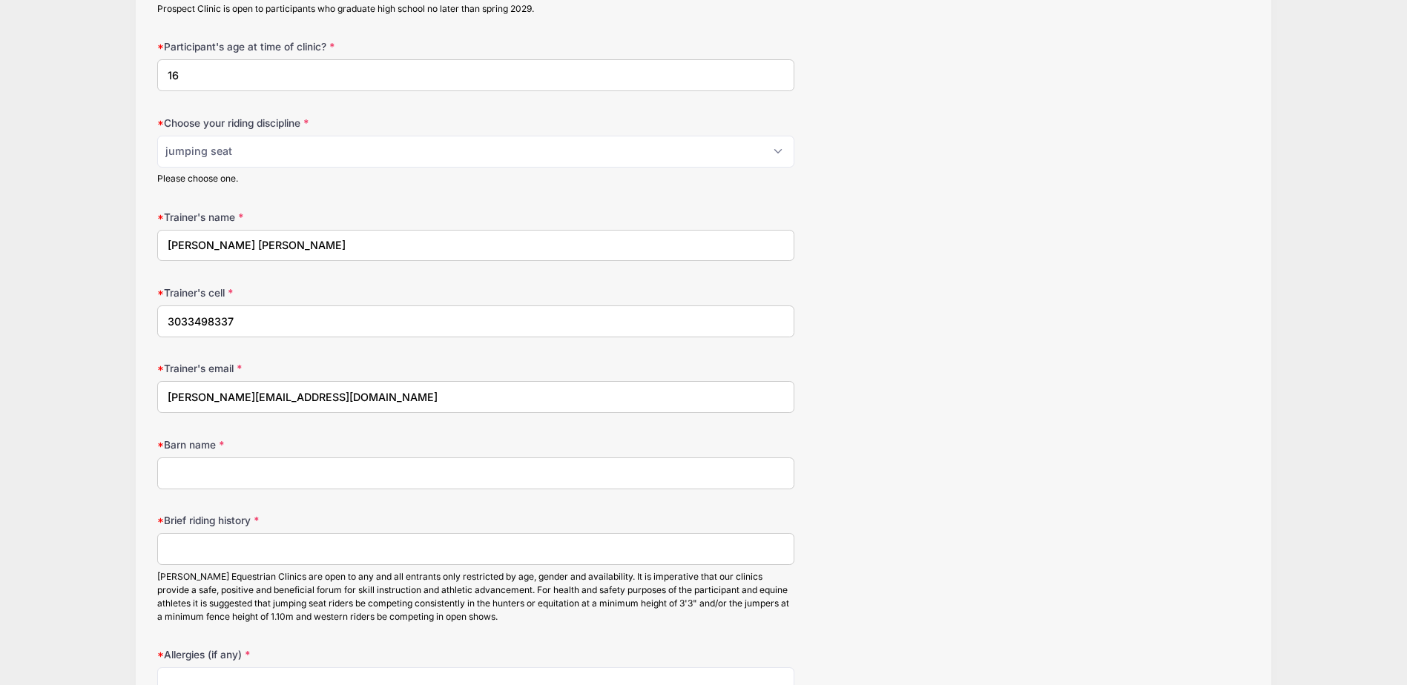
type input "[PERSON_NAME][EMAIL_ADDRESS][DOMAIN_NAME]"
click at [217, 466] on input "Barn name" at bounding box center [475, 474] width 637 height 32
type input "TKO"
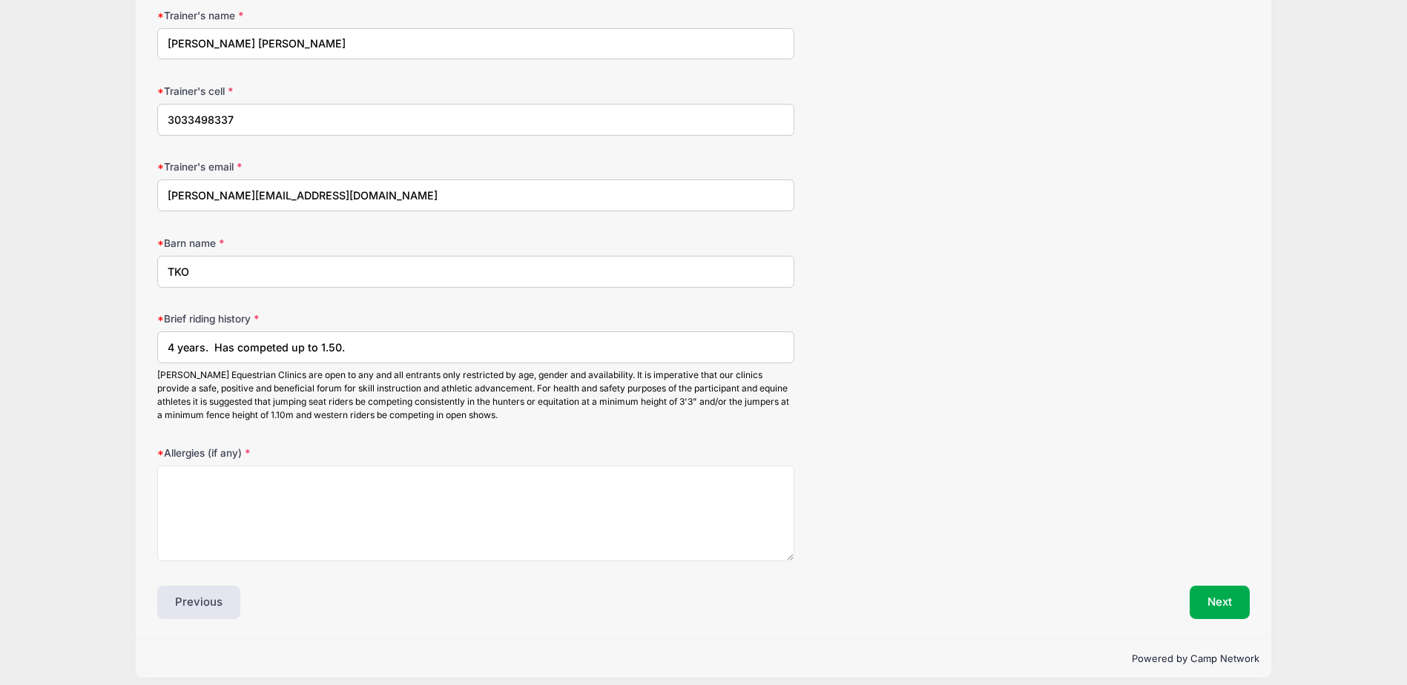
scroll to position [1680, 0]
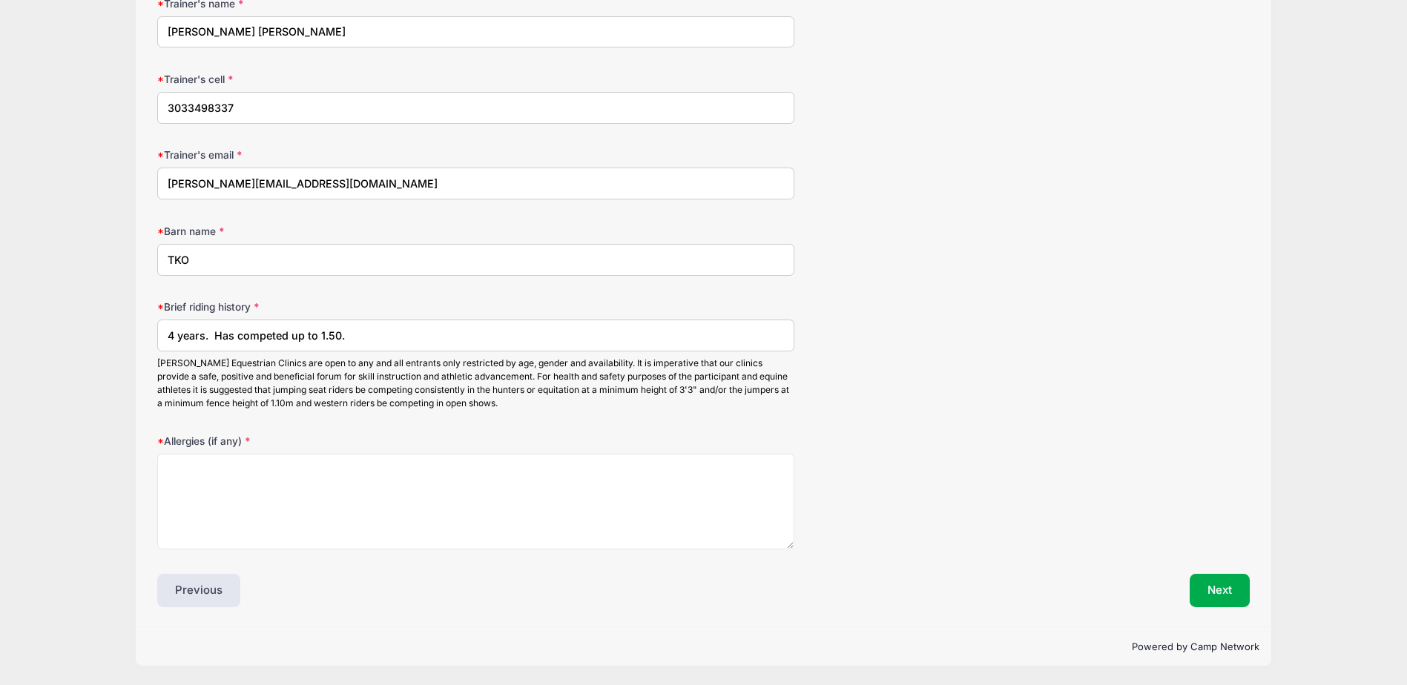
type input "4 years. Has competed up to 1.50."
click at [214, 465] on textarea "Allergies (if any)" at bounding box center [475, 502] width 637 height 96
type textarea "None"
click at [1224, 589] on button "Next" at bounding box center [1219, 591] width 60 height 34
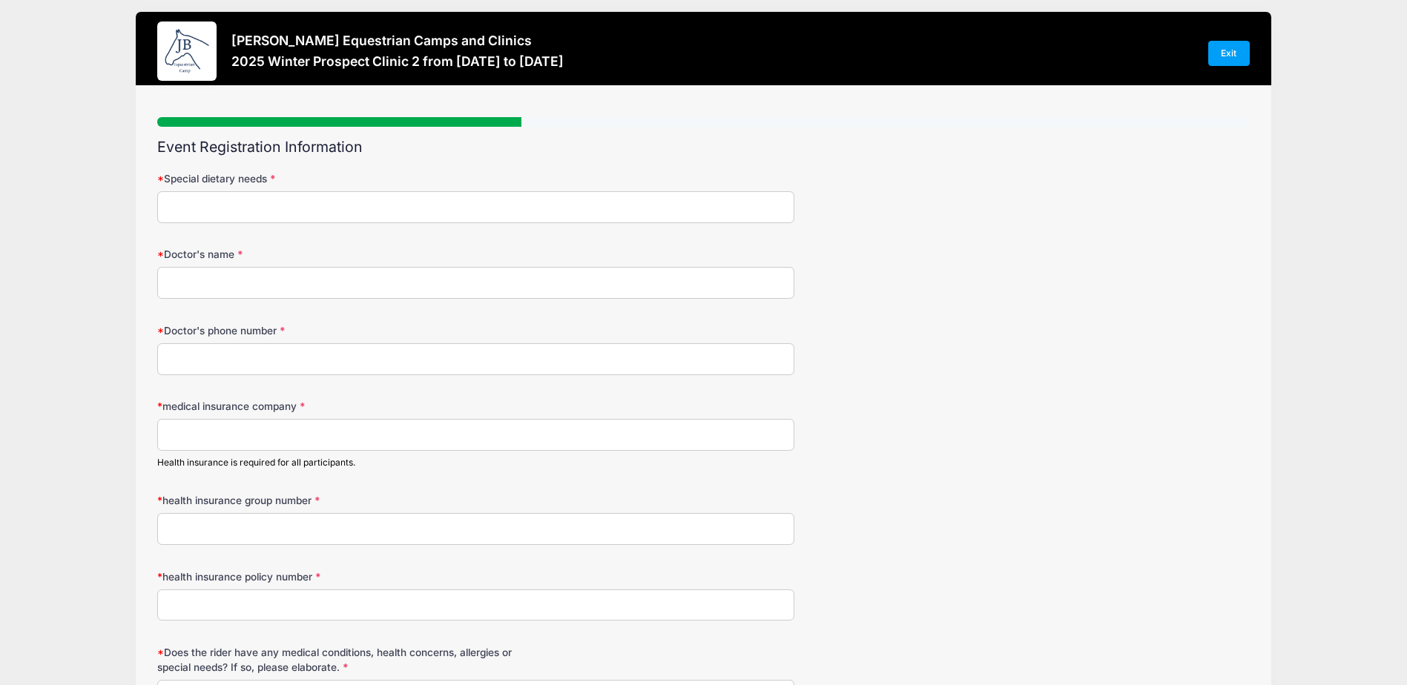
scroll to position [0, 0]
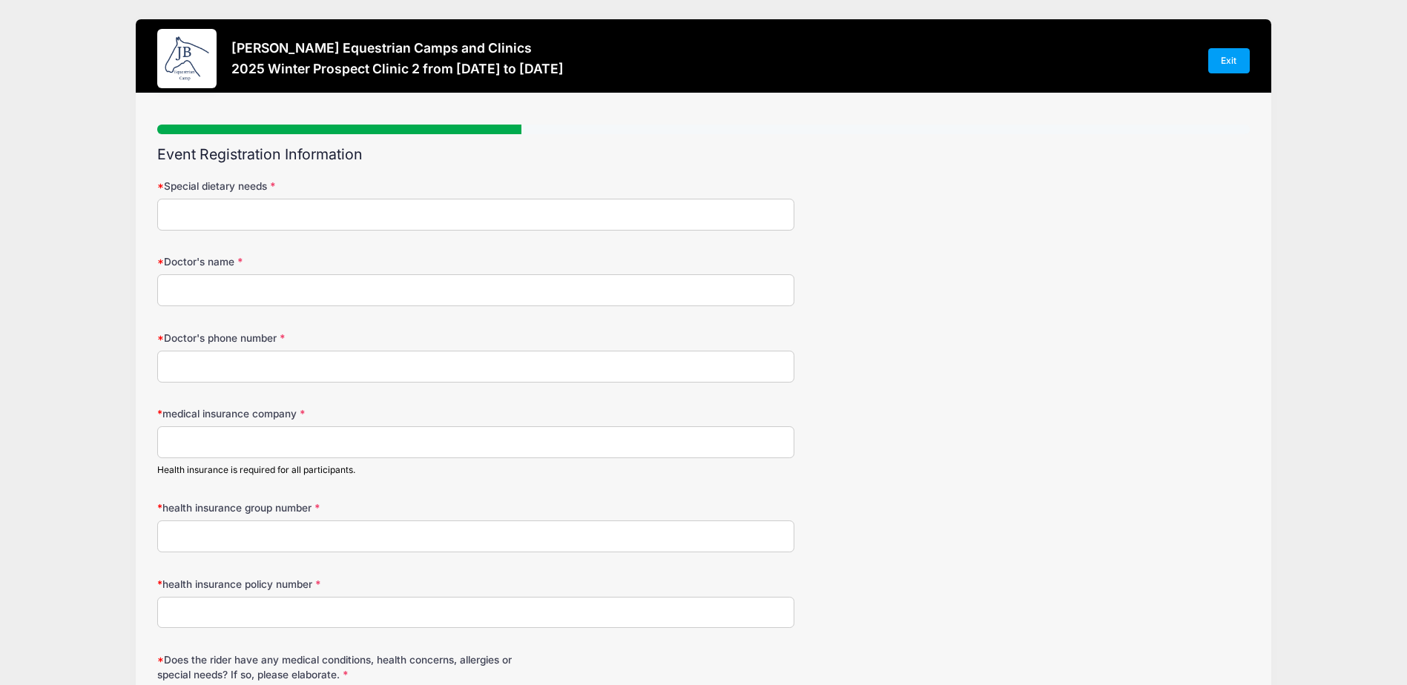
click at [274, 216] on input "Special dietary needs" at bounding box center [475, 215] width 637 height 32
type input "none"
click at [202, 299] on input "Doctor's name" at bounding box center [475, 290] width 637 height 32
click at [183, 288] on input "[PERSON_NAME]" at bounding box center [475, 290] width 637 height 32
type input "[PERSON_NAME]"
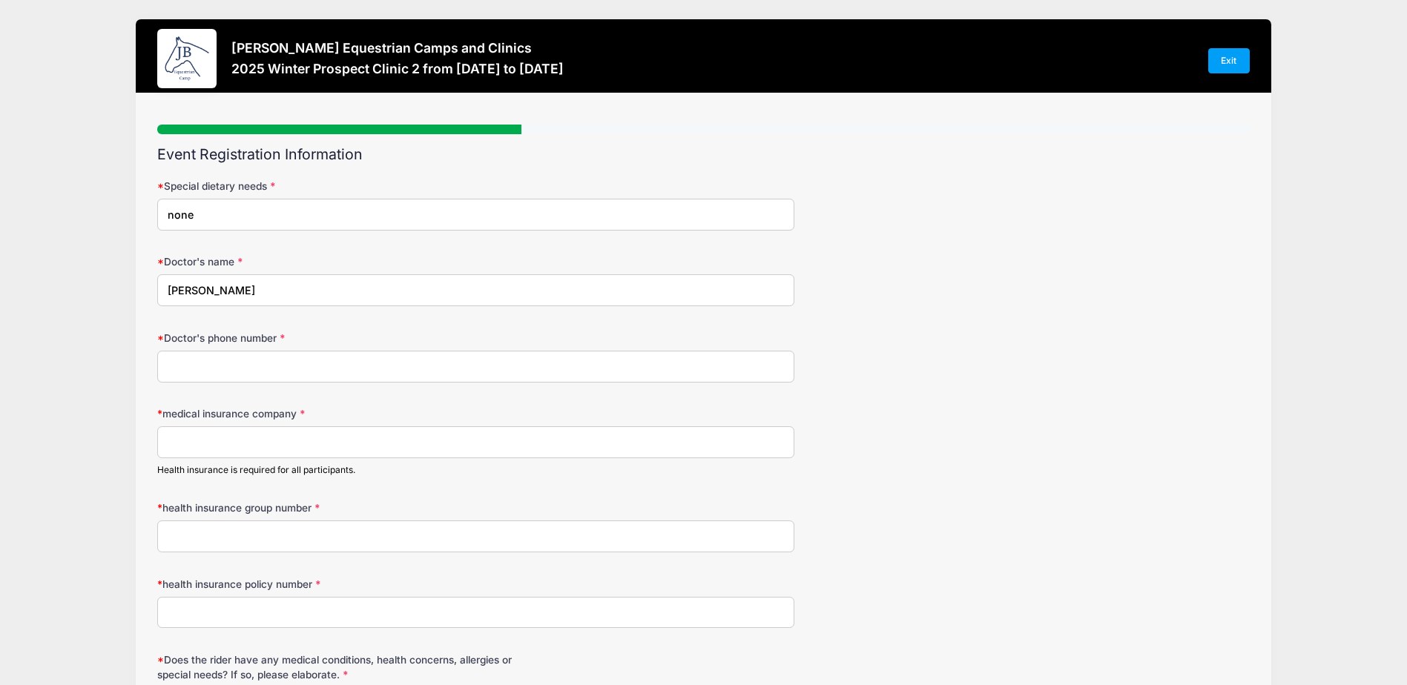
click at [202, 367] on input "Doctor's phone number" at bounding box center [475, 367] width 637 height 32
click at [224, 437] on input "medical insurance company" at bounding box center [475, 442] width 637 height 32
type input "BCBS"
click at [208, 532] on input "health insurance group number" at bounding box center [475, 537] width 637 height 32
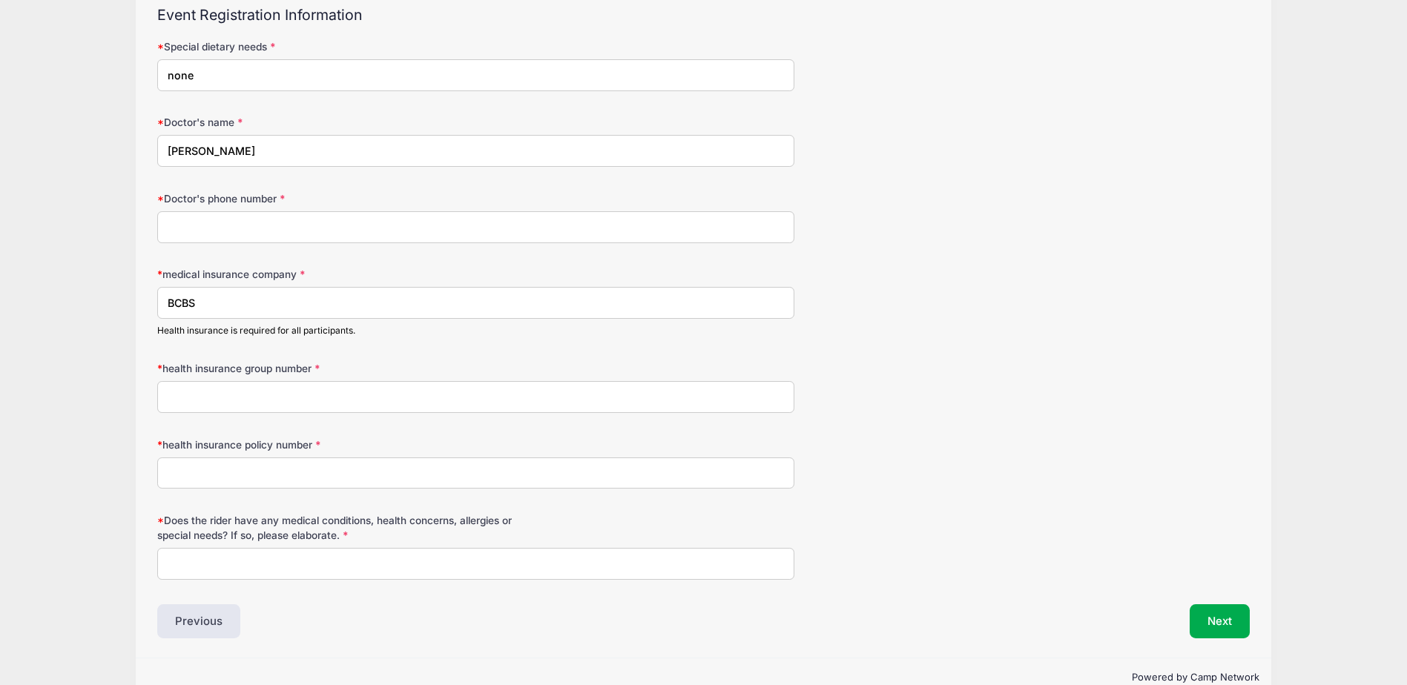
scroll to position [146, 0]
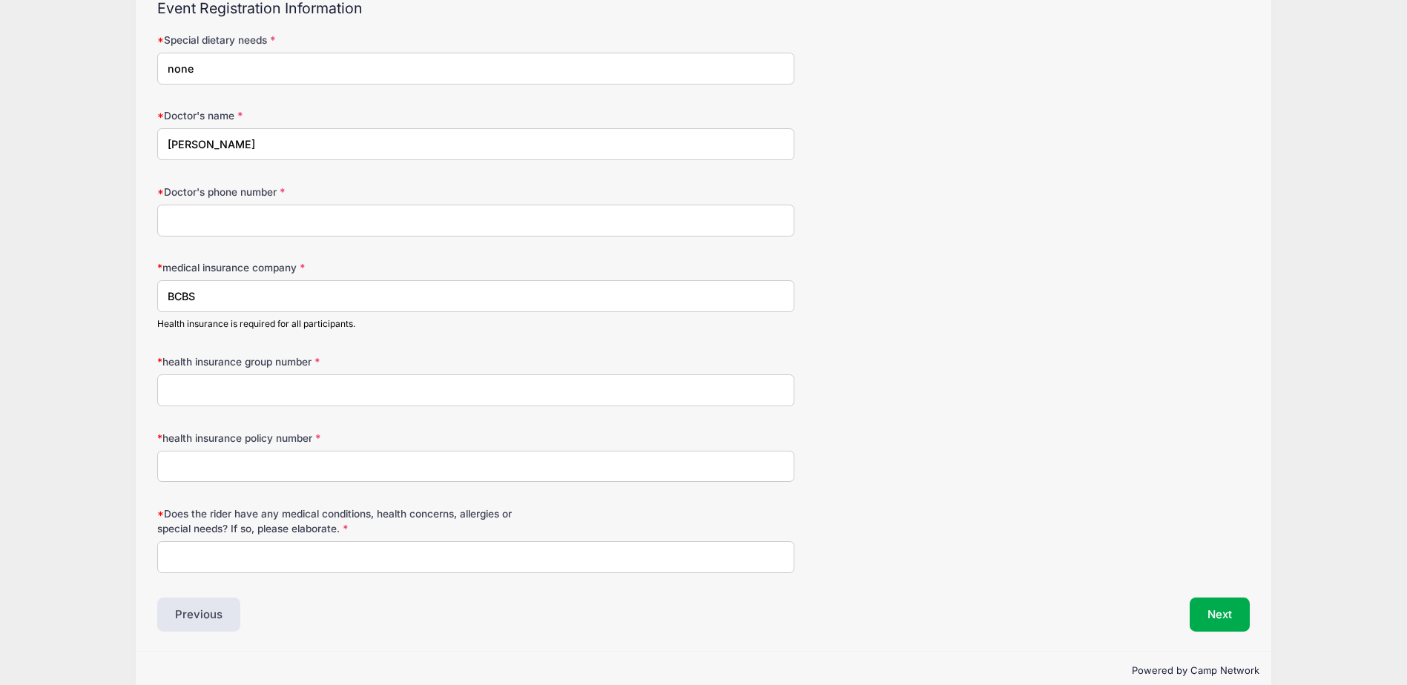
click at [233, 556] on input "Does the rider have any medical conditions, health concerns, allergies or speci…" at bounding box center [475, 557] width 637 height 32
type input "No"
click at [221, 477] on input "health insurance policy number" at bounding box center [475, 467] width 637 height 32
click at [221, 394] on input "health insurance group number" at bounding box center [475, 390] width 637 height 32
type input "303799"
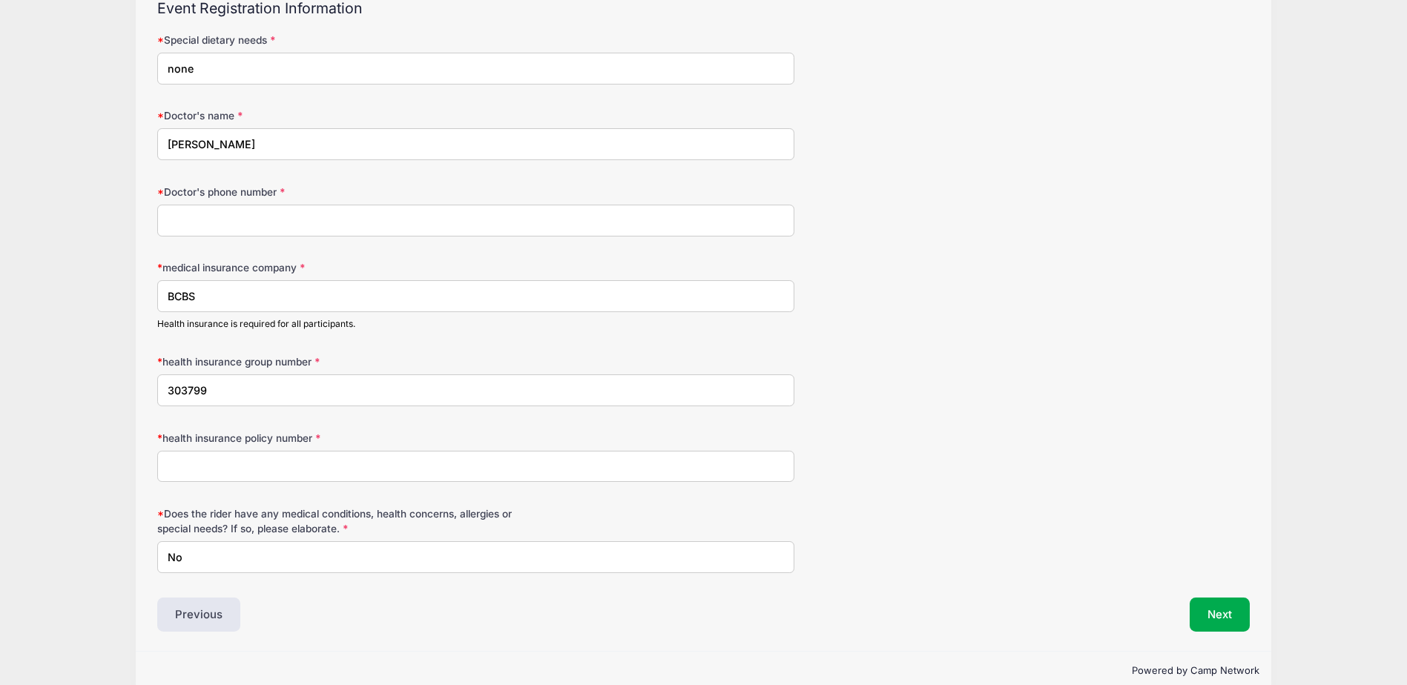
click at [206, 464] on input "health insurance policy number" at bounding box center [475, 467] width 637 height 32
type input "KGN836919188"
click at [196, 222] on input "Doctor's phone number" at bounding box center [475, 221] width 637 height 32
type input "2814948687"
click at [1237, 621] on button "Next" at bounding box center [1219, 615] width 60 height 34
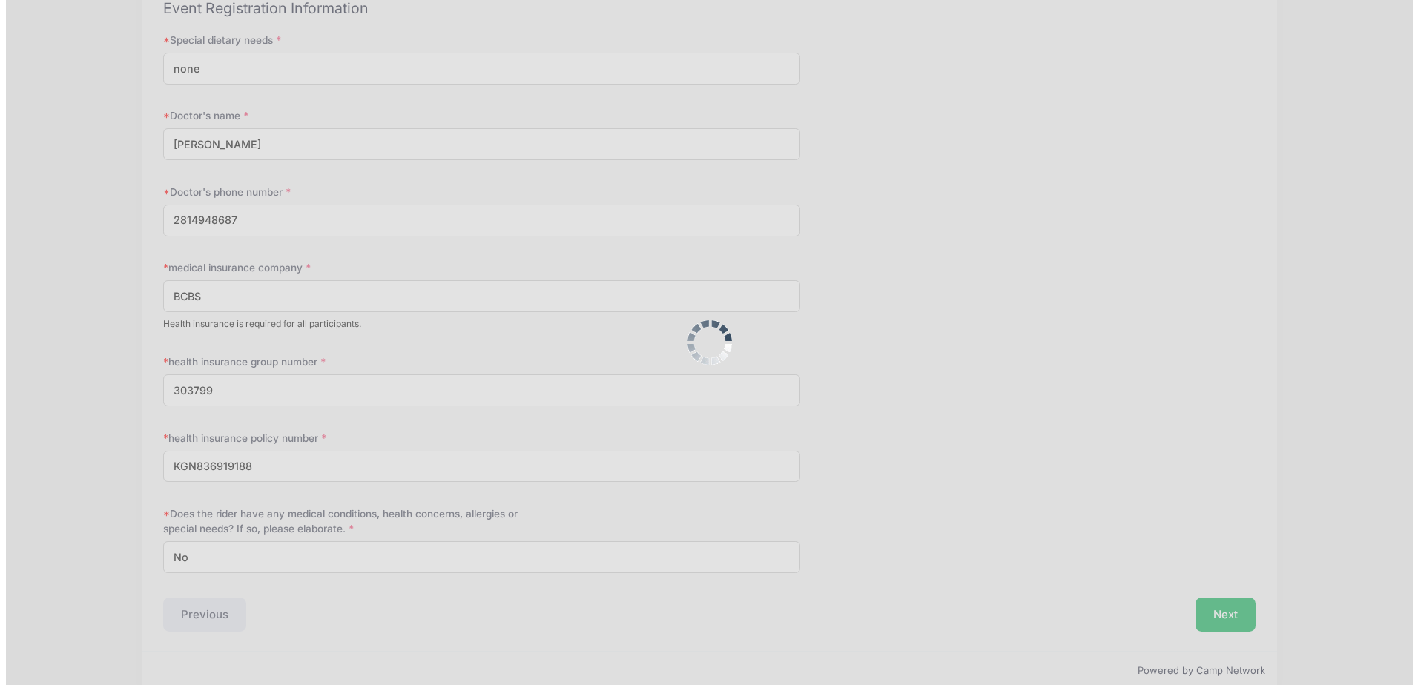
scroll to position [0, 0]
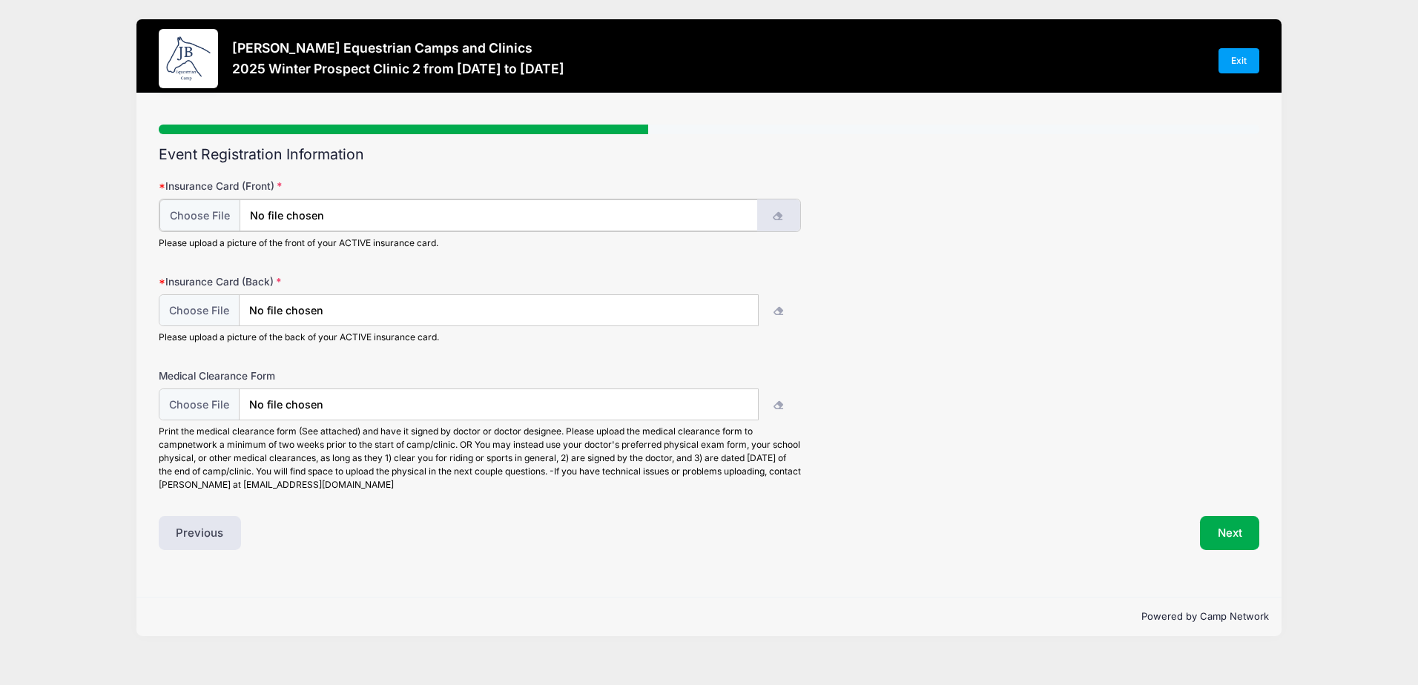
click at [777, 217] on icon "button" at bounding box center [779, 217] width 12 height 0
click at [228, 217] on input "file" at bounding box center [458, 215] width 599 height 32
click at [780, 217] on icon "button" at bounding box center [779, 217] width 12 height 0
click at [209, 225] on input "file" at bounding box center [458, 215] width 599 height 32
type input "C:\fakepath\BCBS Insurance Card.pdf"
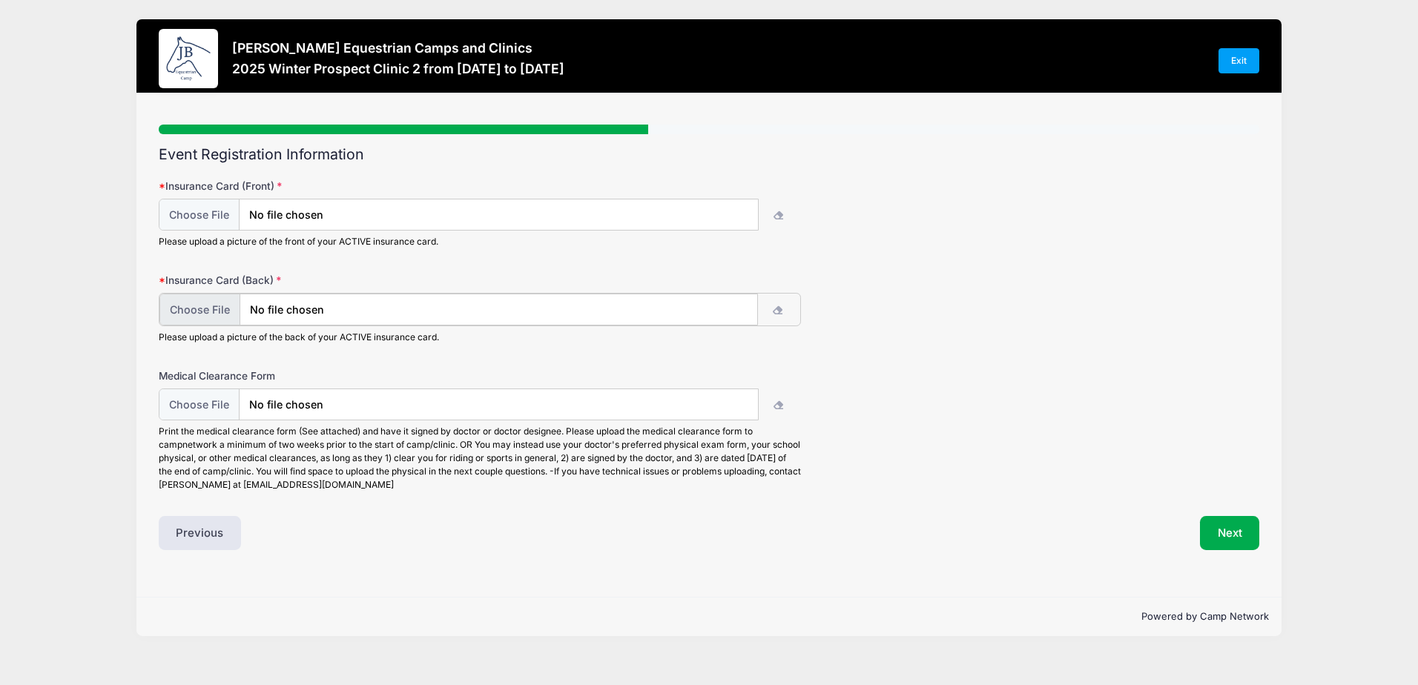
click at [181, 304] on input "file" at bounding box center [458, 310] width 599 height 32
type input "C:\fakepath\BCBS Insurance Card.pdf"
click at [1236, 537] on button "Next" at bounding box center [1230, 532] width 60 height 34
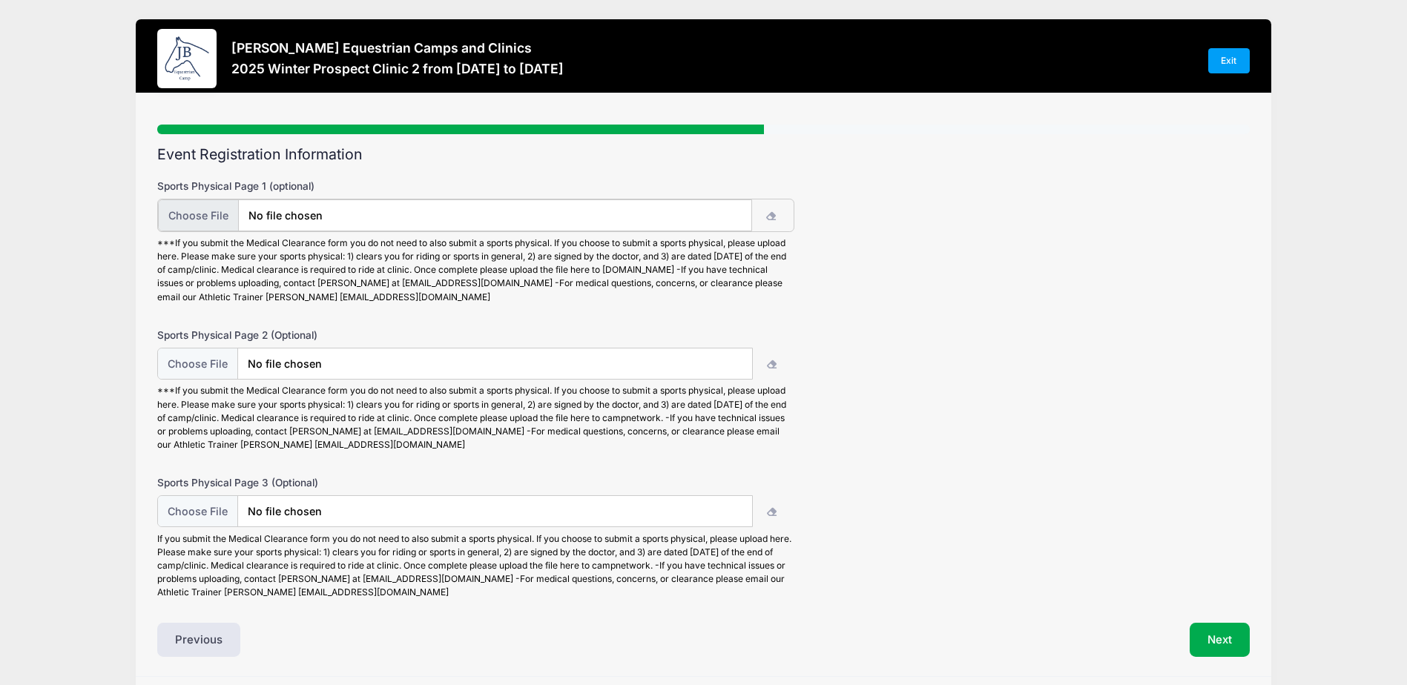
click at [568, 219] on input "file" at bounding box center [455, 215] width 594 height 32
click at [1222, 646] on button "Next" at bounding box center [1219, 638] width 60 height 34
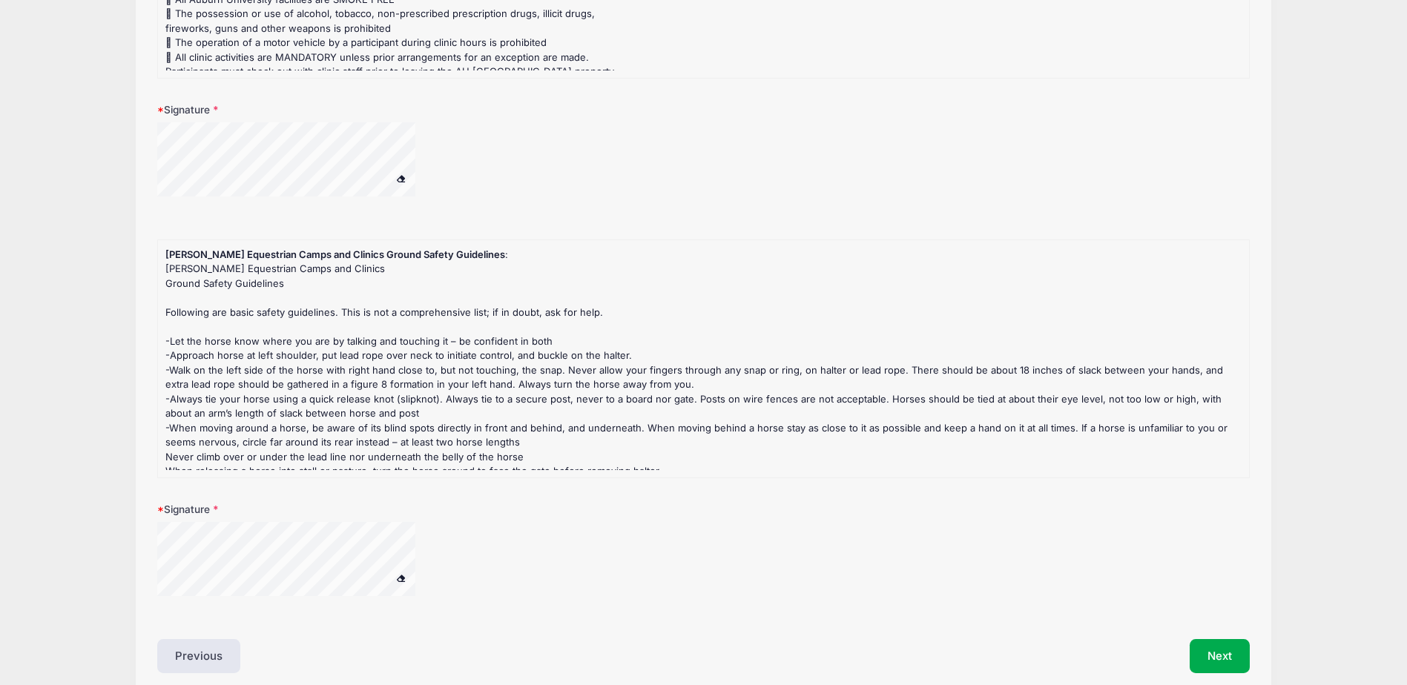
scroll to position [349, 0]
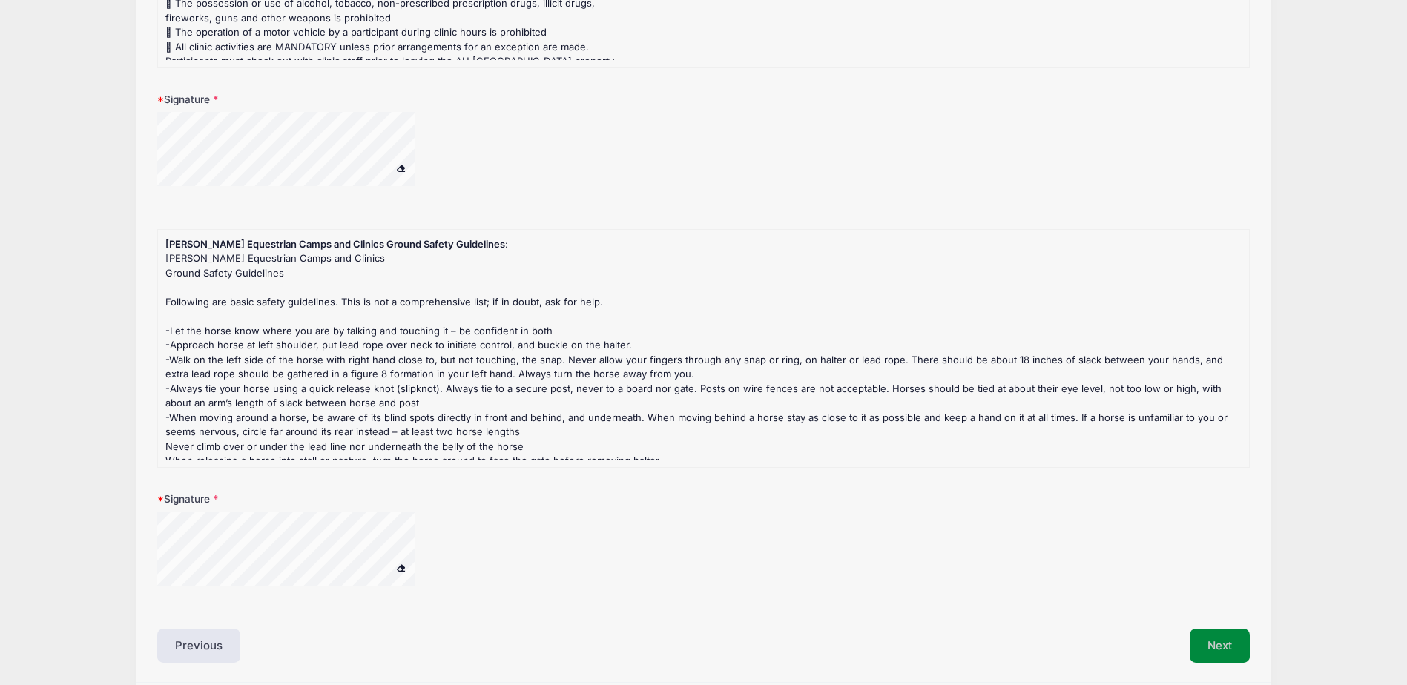
click at [1222, 646] on button "Next" at bounding box center [1219, 646] width 60 height 34
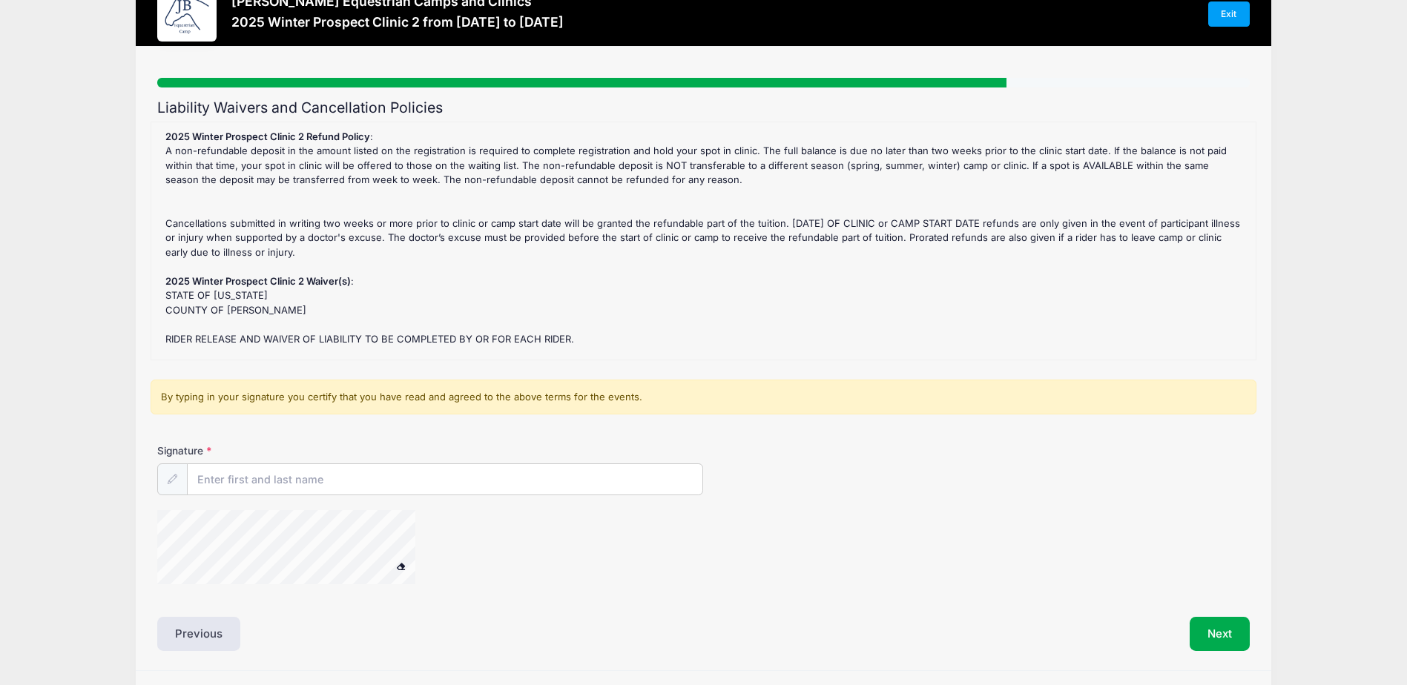
scroll to position [0, 0]
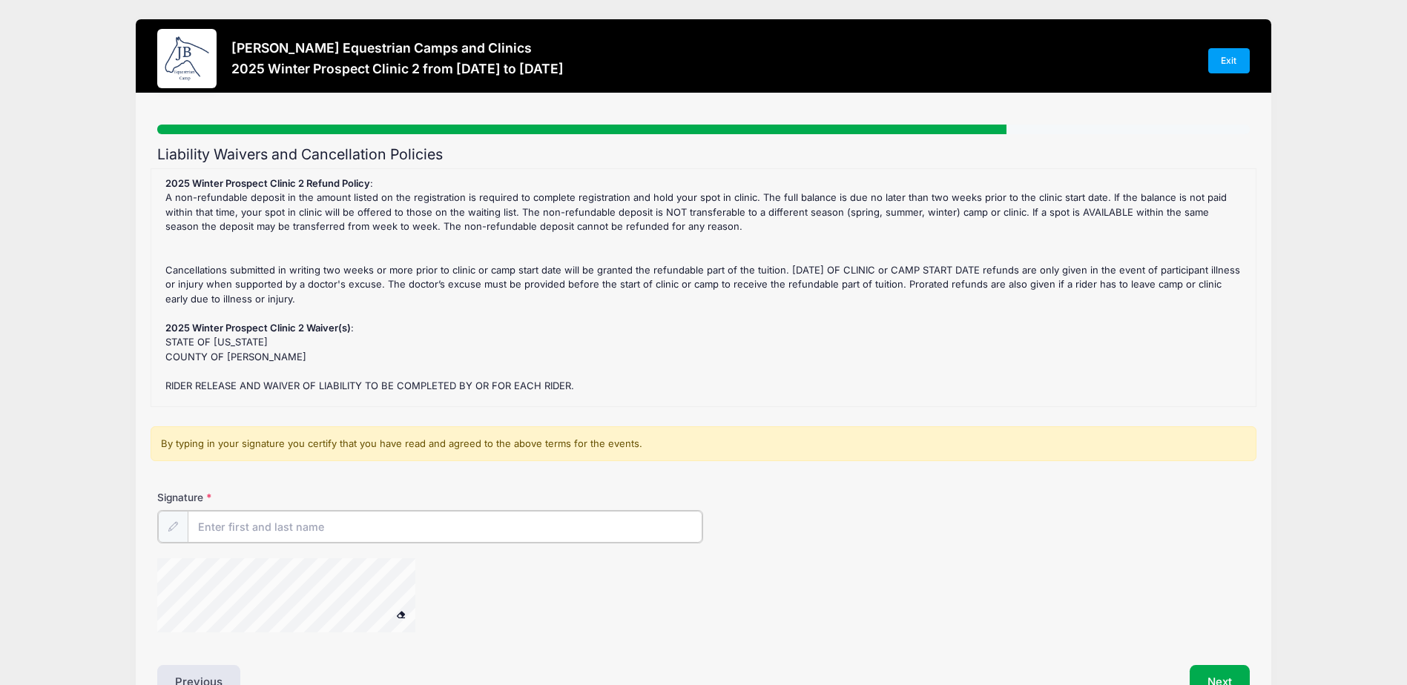
drag, startPoint x: 221, startPoint y: 525, endPoint x: 216, endPoint y: 518, distance: 9.1
click at [222, 525] on input "Signature" at bounding box center [445, 527] width 515 height 32
type input "[PERSON_NAME] [PERSON_NAME]"
click at [1207, 675] on button "Next" at bounding box center [1219, 681] width 60 height 34
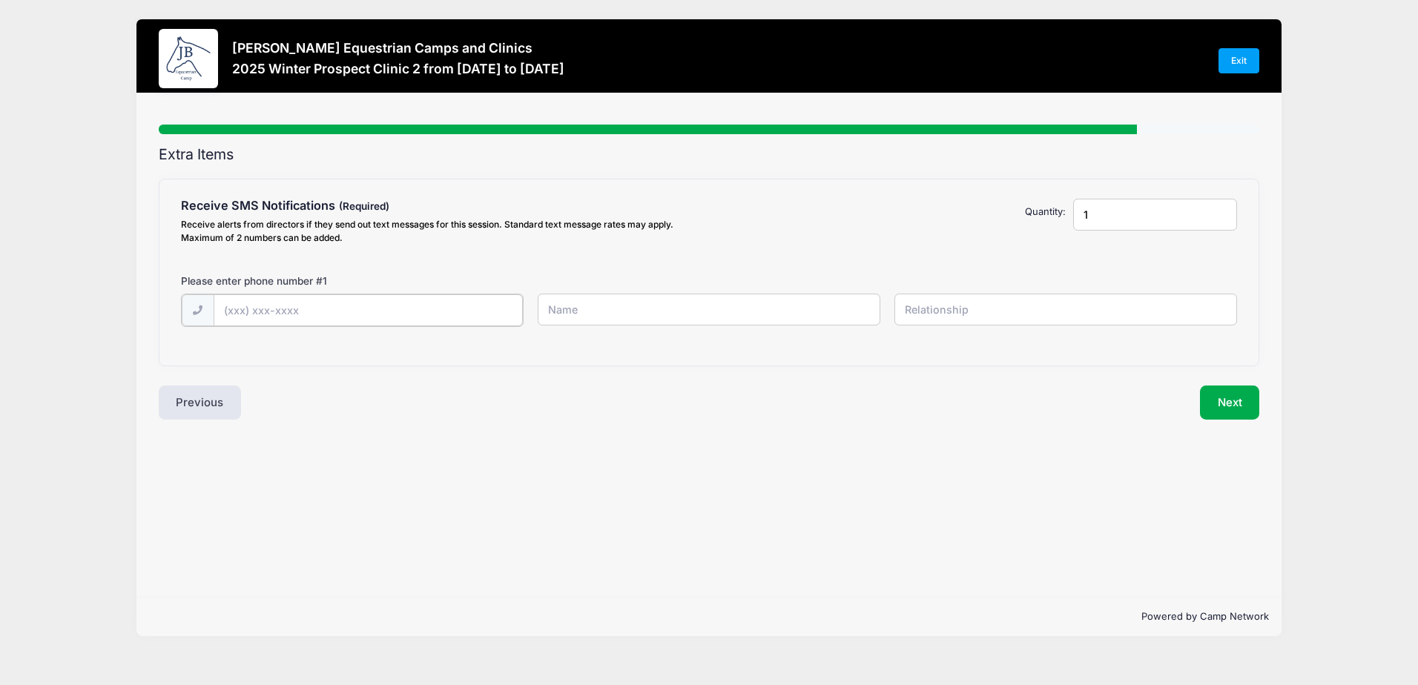
click at [255, 303] on input "text" at bounding box center [368, 310] width 309 height 32
type input "[PHONE_NUMBER]"
click at [601, 314] on input "text" at bounding box center [709, 310] width 343 height 32
type input "[PERSON_NAME]"
click at [948, 311] on input "text" at bounding box center [1065, 310] width 343 height 32
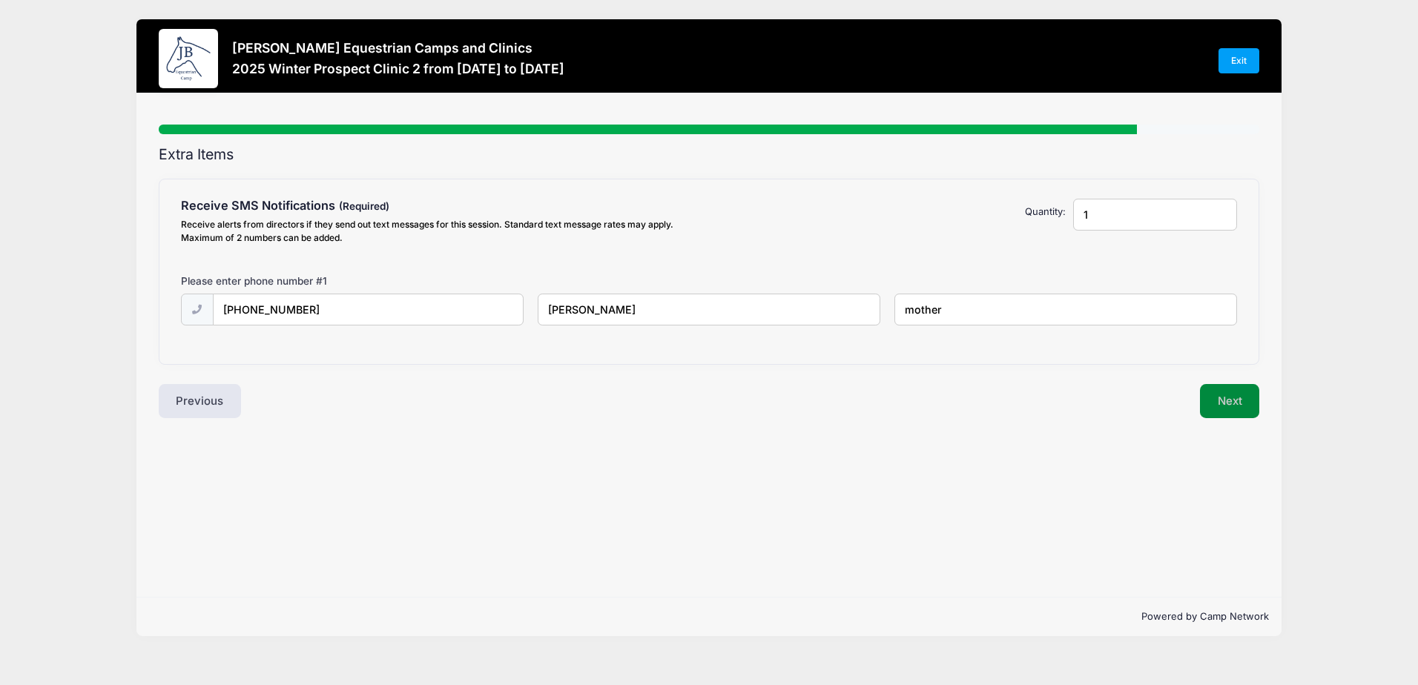
type input "mother"
click at [1244, 397] on button "Next" at bounding box center [1230, 401] width 60 height 34
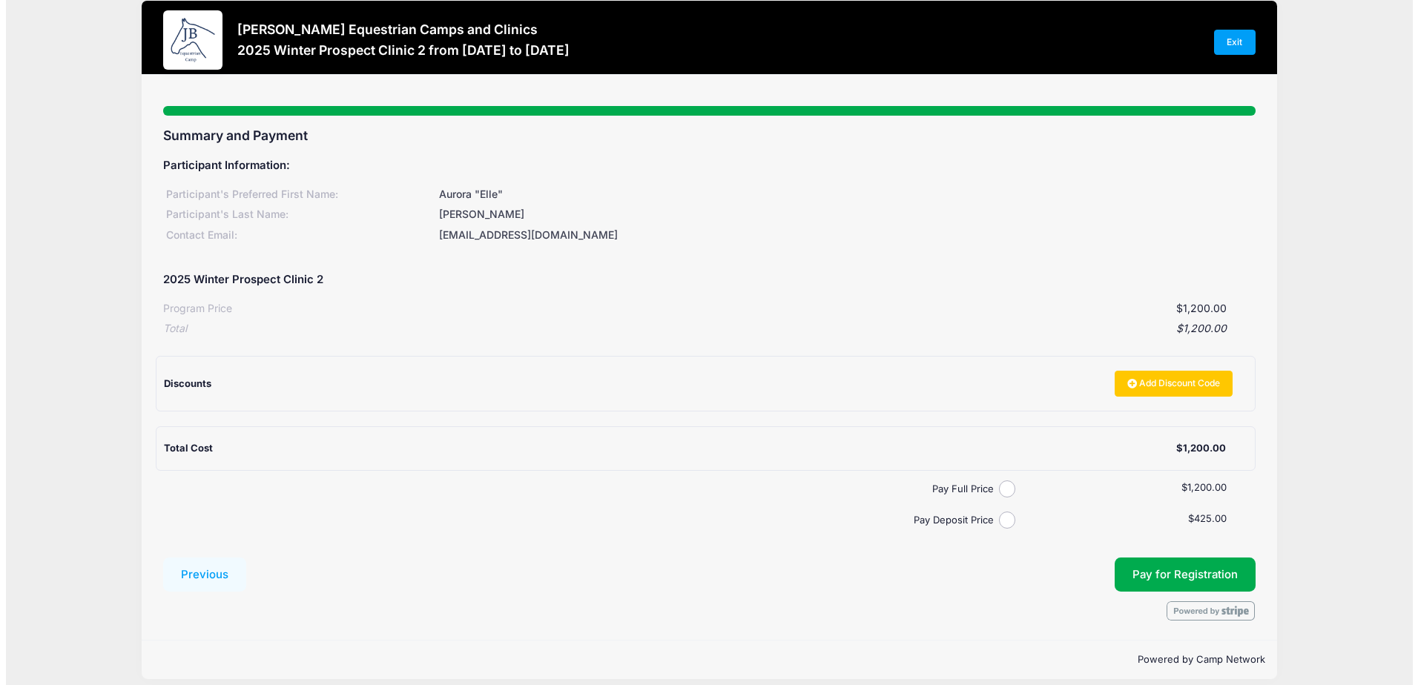
scroll to position [32, 0]
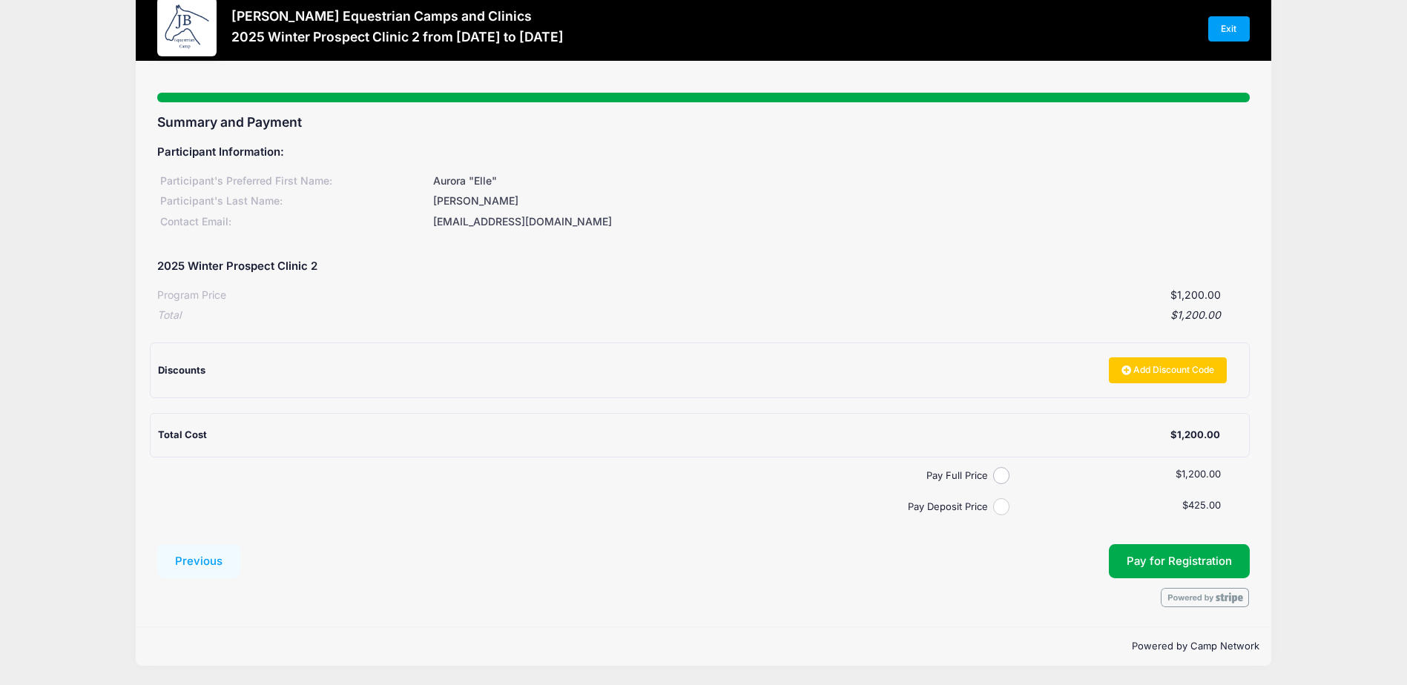
click at [997, 504] on input "Pay Deposit Price" at bounding box center [1001, 506] width 17 height 17
radio input "true"
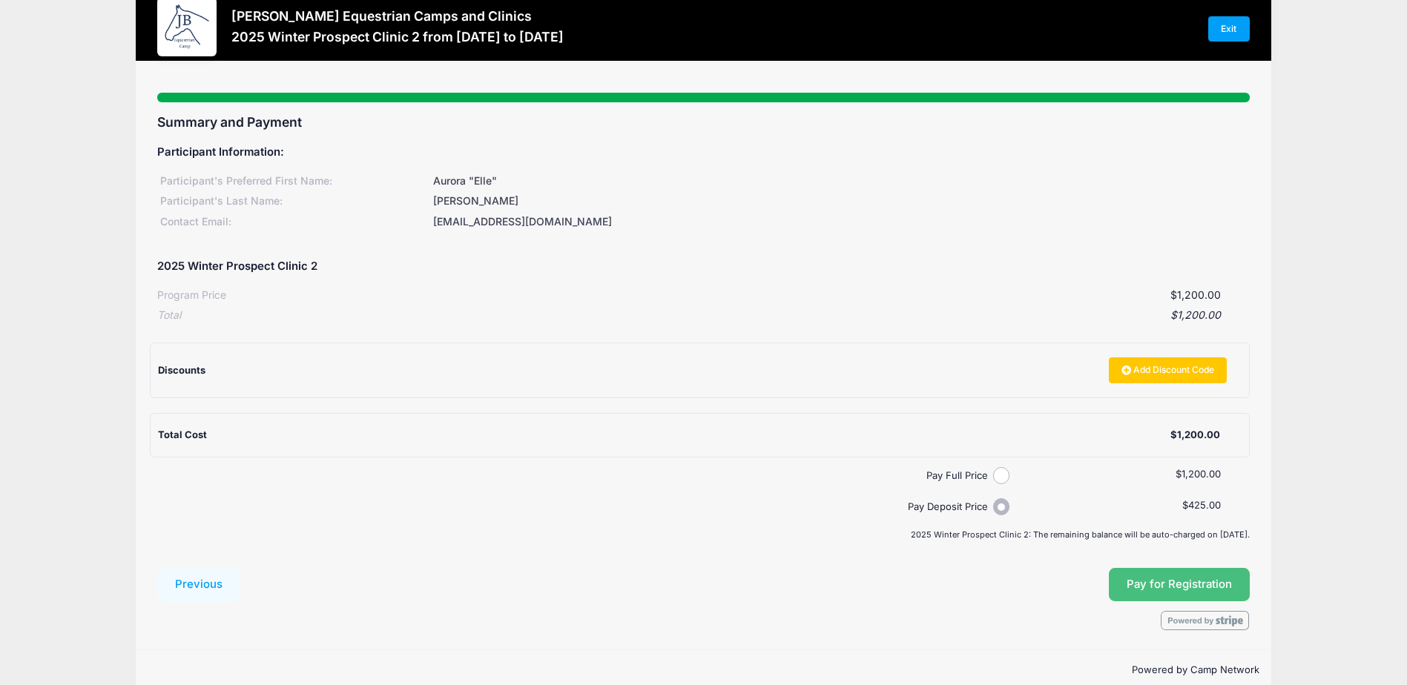
click at [1128, 584] on span "Pay for Registration" at bounding box center [1178, 584] width 105 height 13
